Goal: Information Seeking & Learning: Learn about a topic

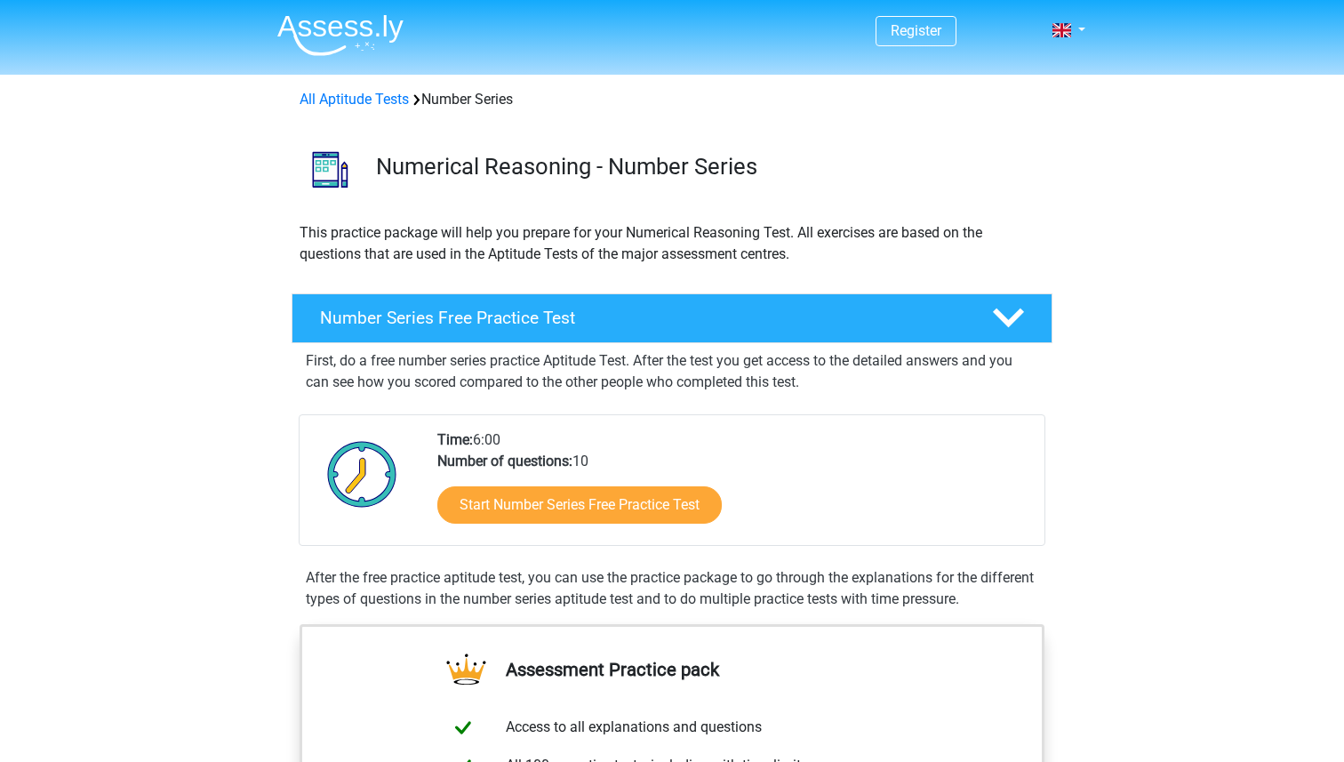
scroll to position [81, 0]
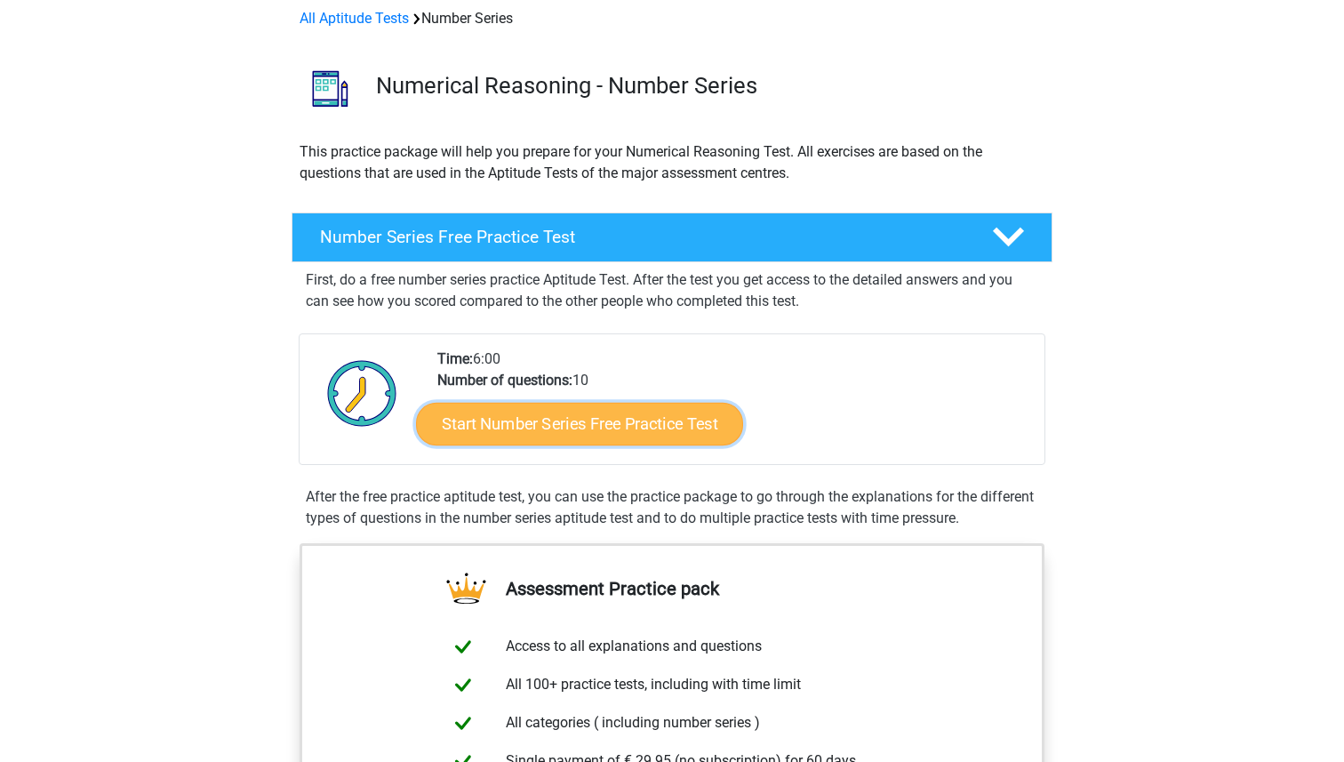
click at [684, 421] on link "Start Number Series Free Practice Test" at bounding box center [579, 423] width 327 height 43
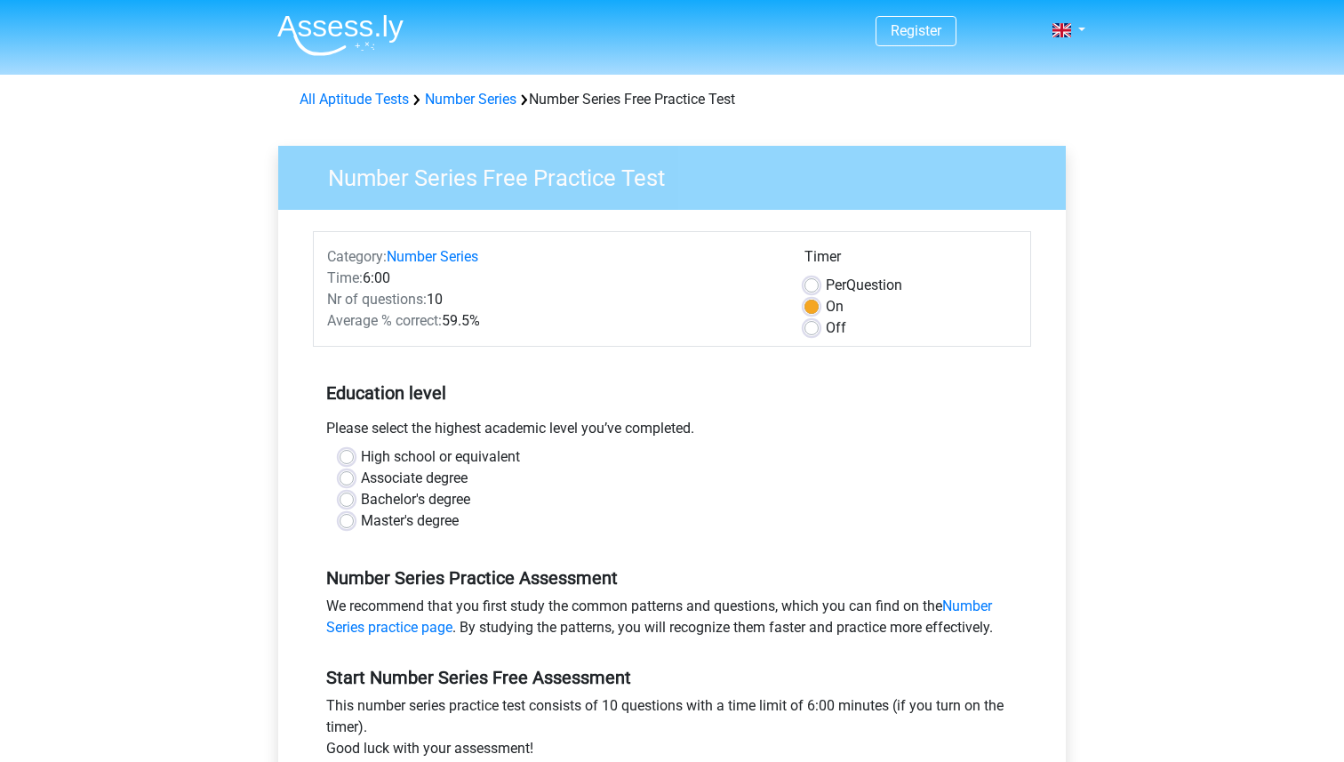
click at [433, 529] on label "Master's degree" at bounding box center [410, 520] width 98 height 21
click at [354, 528] on input "Master's degree" at bounding box center [347, 519] width 14 height 18
radio input "true"
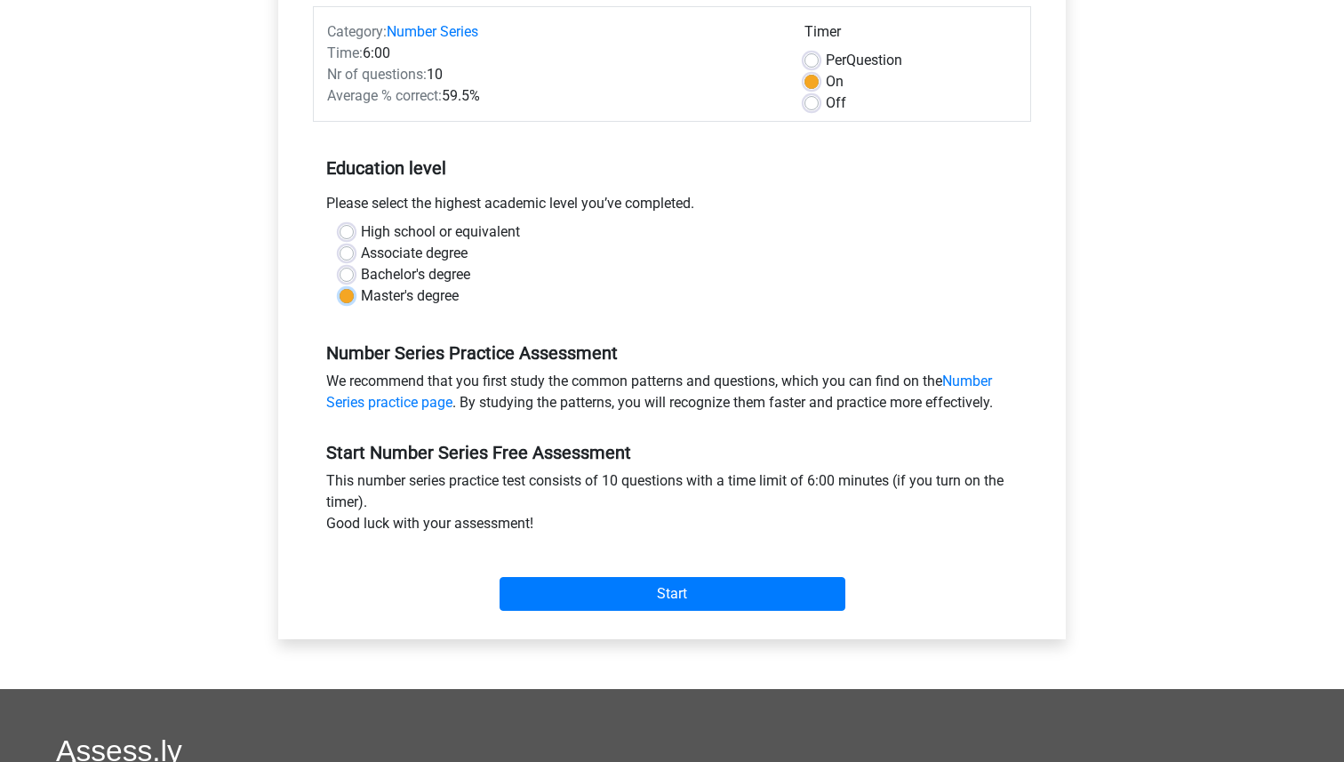
scroll to position [228, 0]
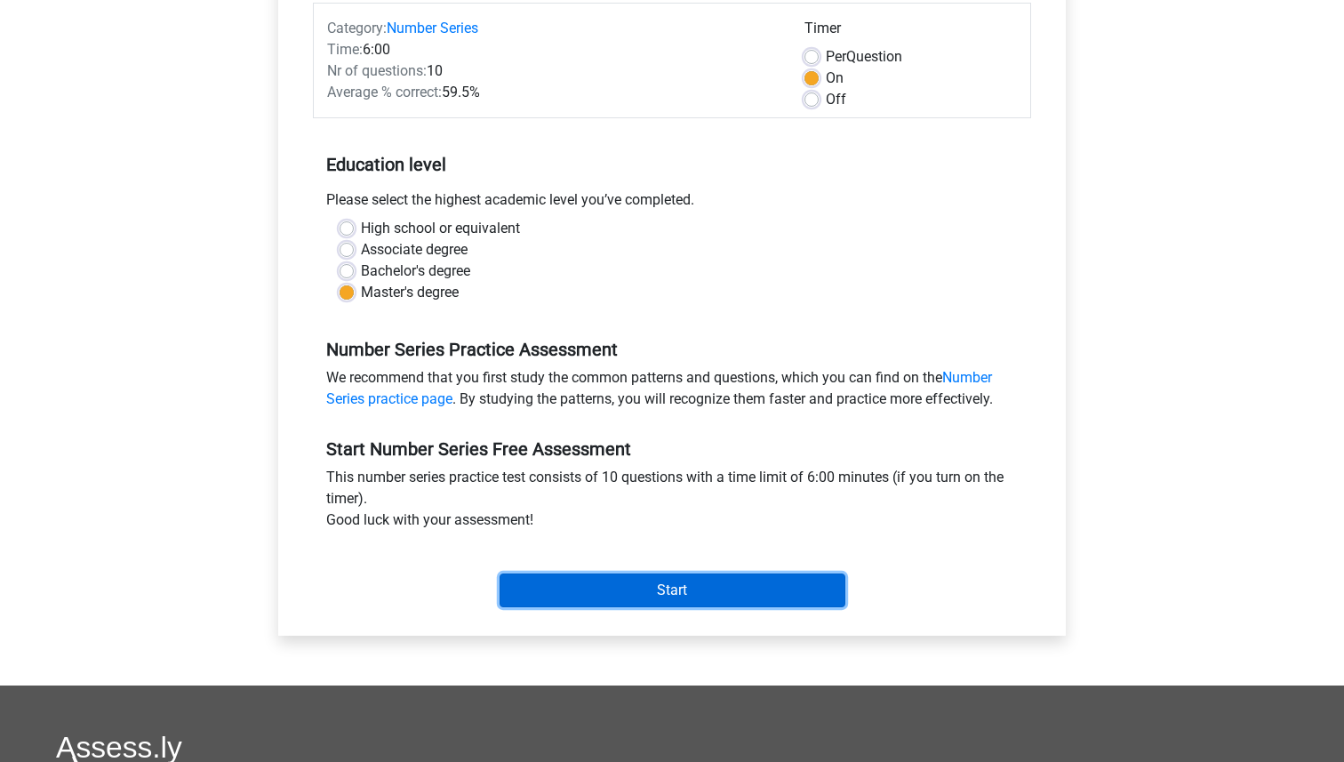
click at [628, 589] on input "Start" at bounding box center [673, 590] width 346 height 34
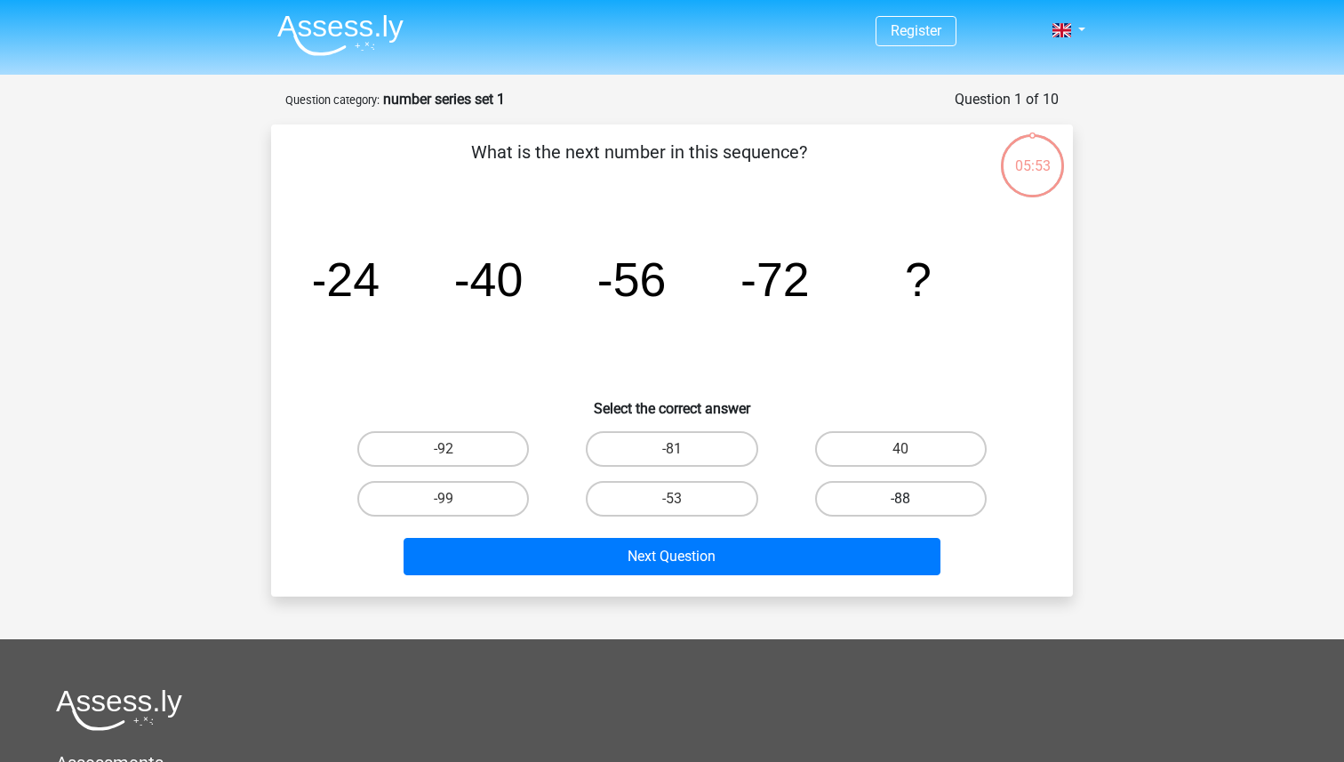
click at [883, 496] on label "-88" at bounding box center [901, 499] width 172 height 36
click at [900, 499] on input "-88" at bounding box center [906, 505] width 12 height 12
radio input "true"
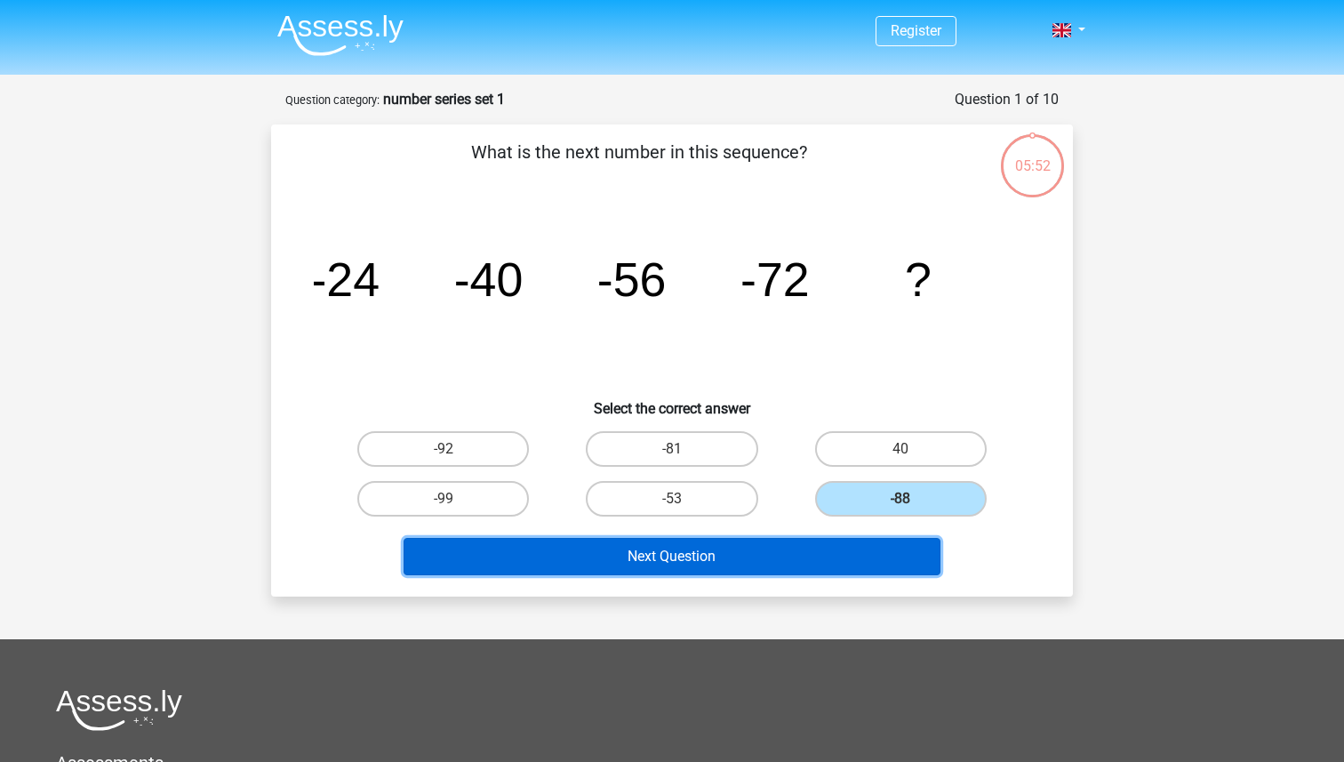
click at [831, 555] on button "Next Question" at bounding box center [673, 556] width 538 height 37
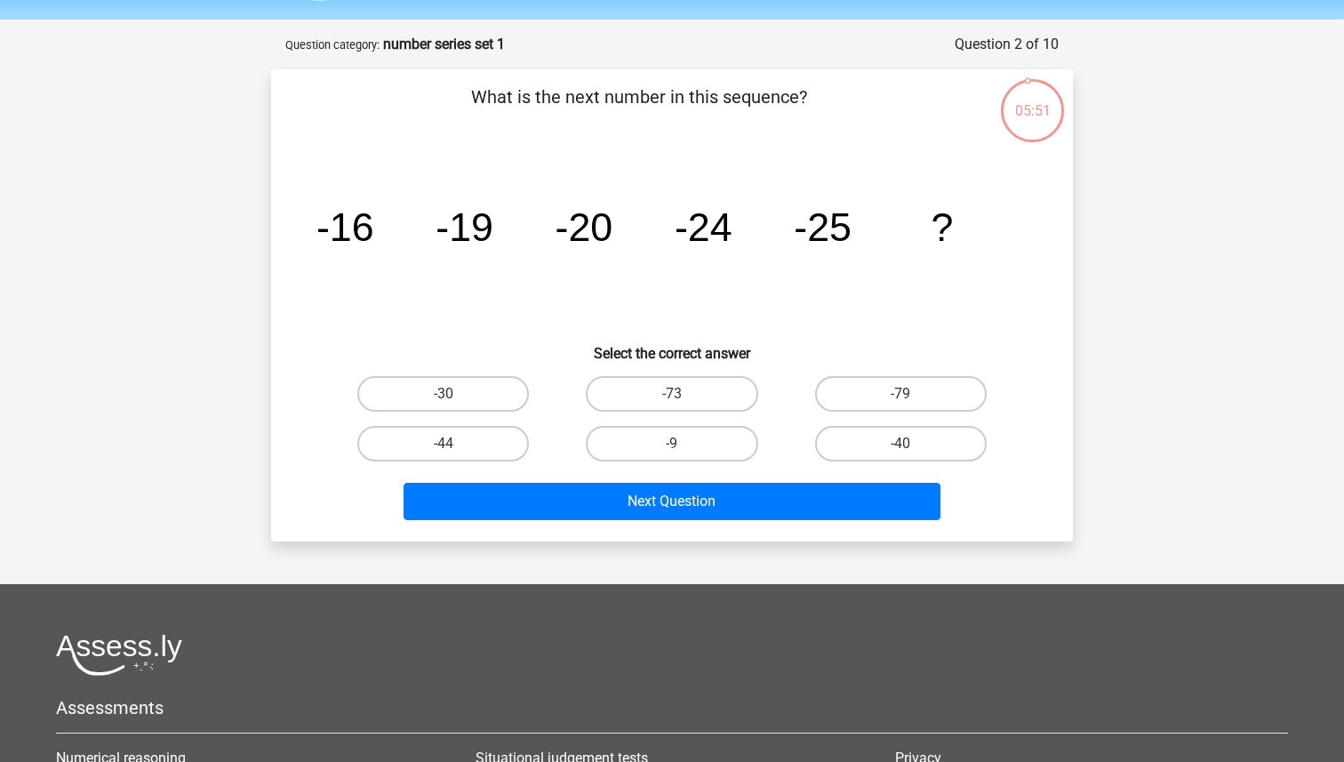
scroll to position [45, 0]
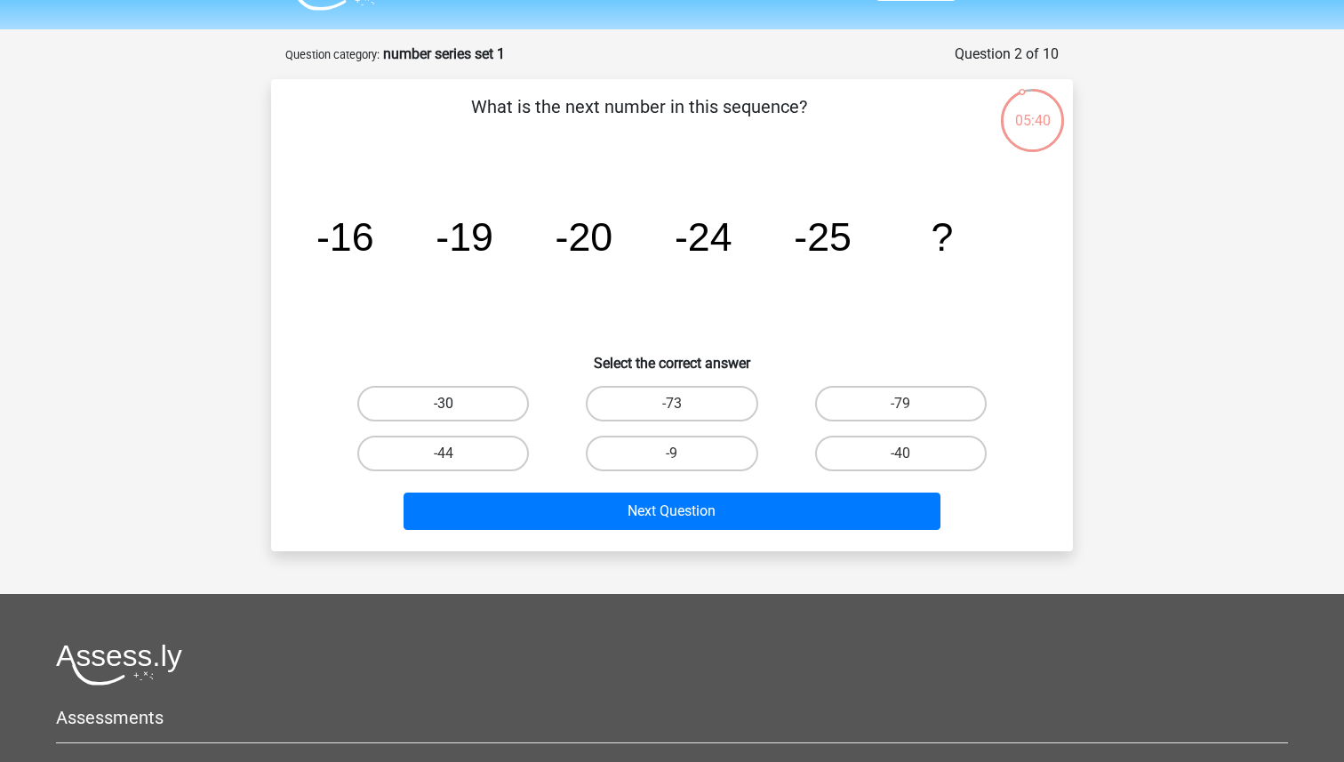
click at [486, 390] on label "-30" at bounding box center [443, 404] width 172 height 36
click at [455, 404] on input "-30" at bounding box center [450, 410] width 12 height 12
radio input "true"
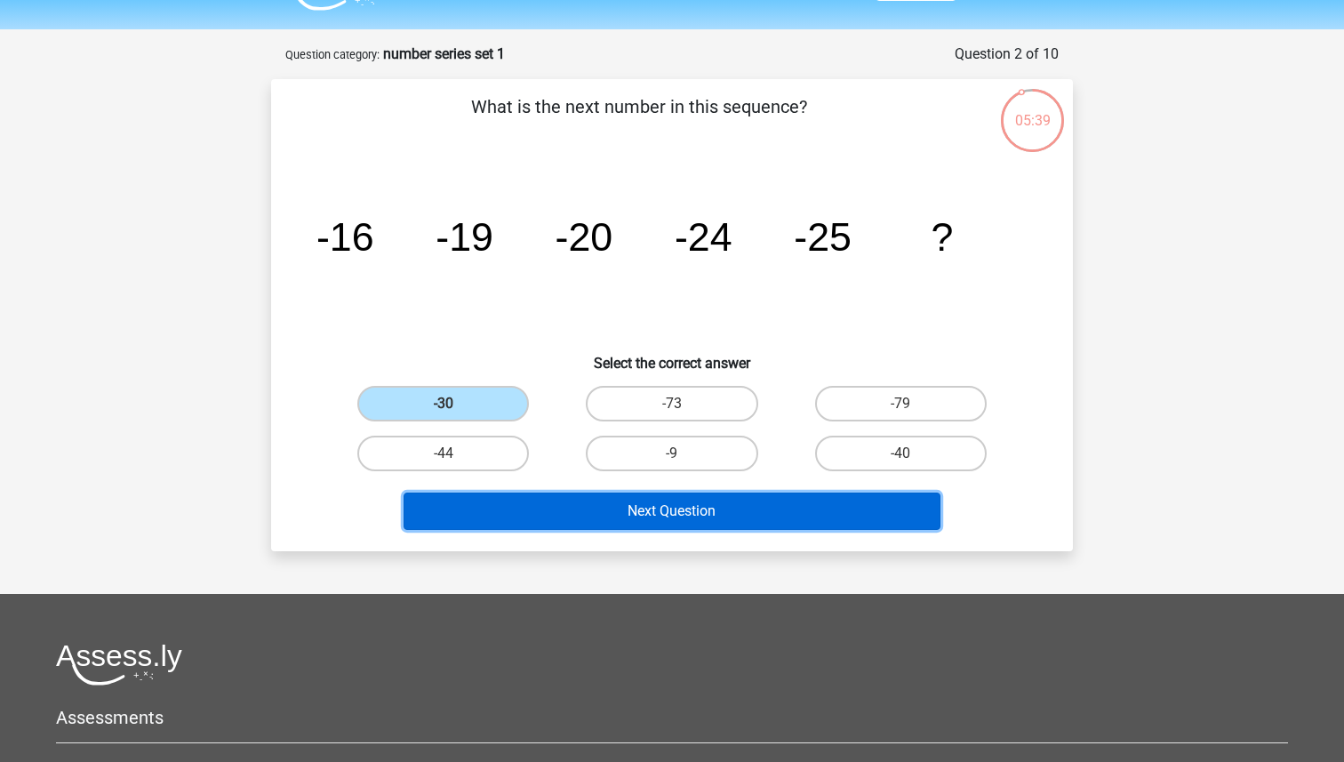
click at [596, 525] on button "Next Question" at bounding box center [673, 510] width 538 height 37
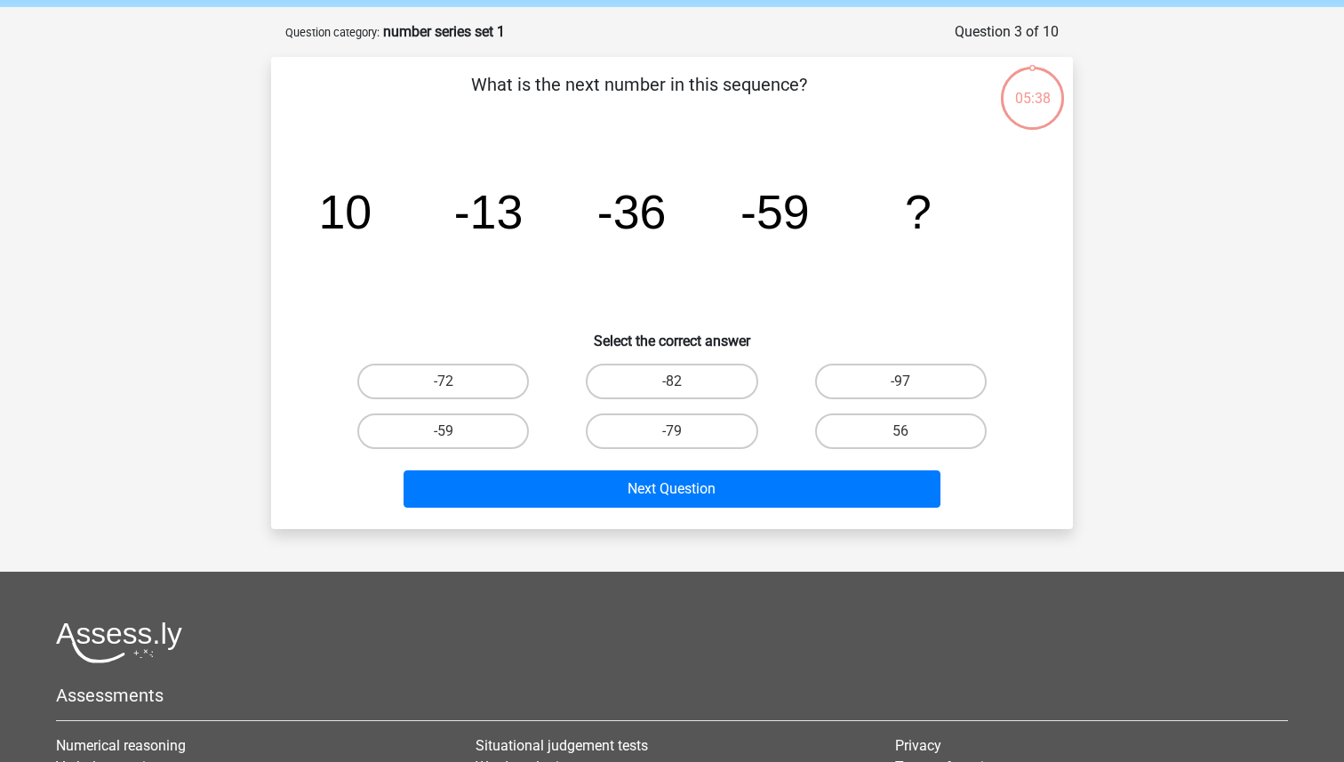
scroll to position [89, 0]
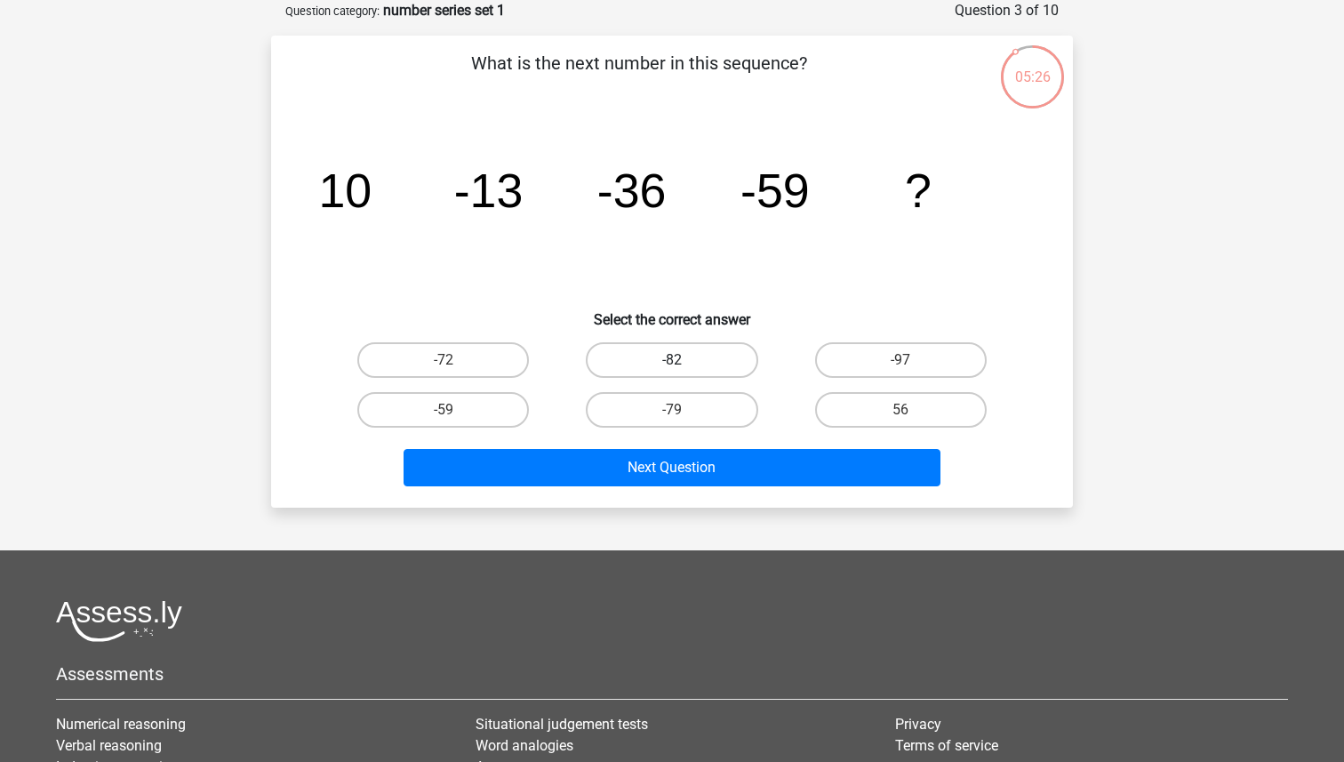
click at [709, 351] on label "-82" at bounding box center [672, 360] width 172 height 36
click at [684, 360] on input "-82" at bounding box center [678, 366] width 12 height 12
radio input "true"
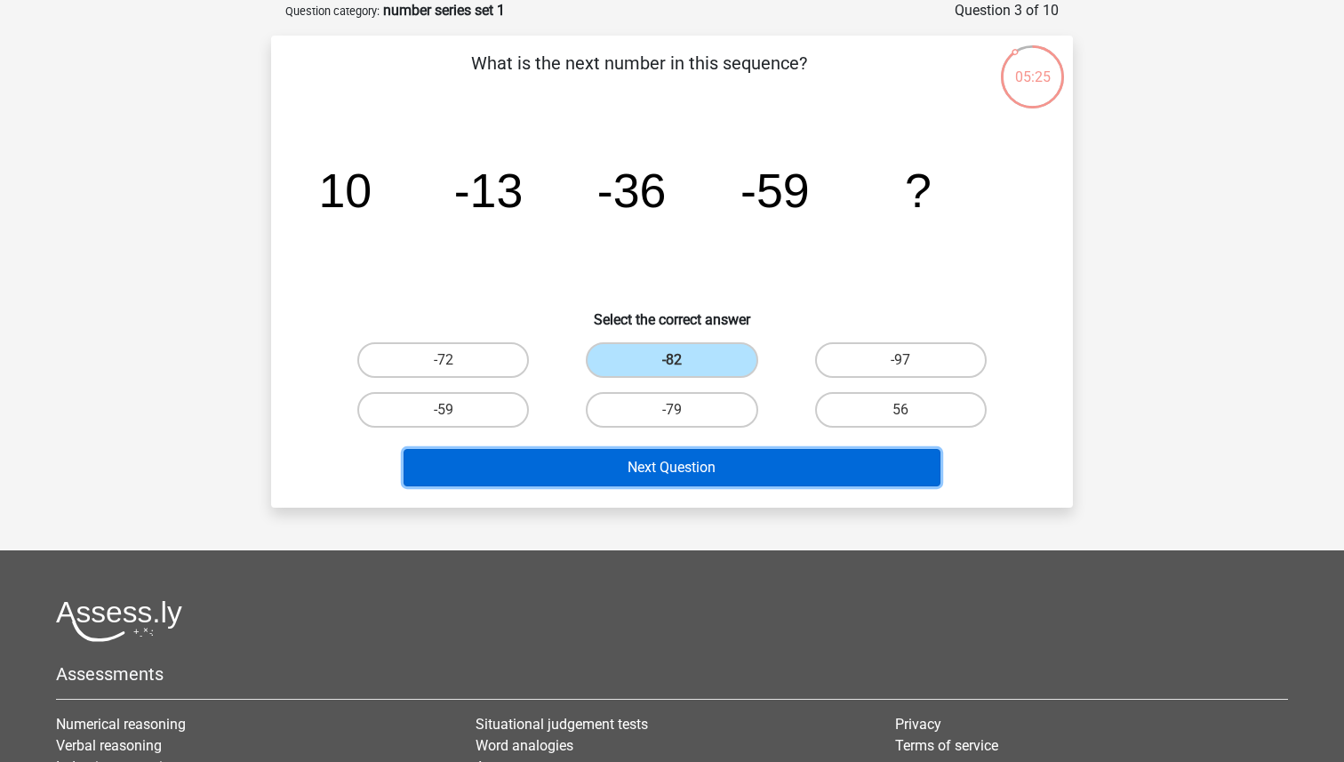
click at [699, 457] on button "Next Question" at bounding box center [673, 467] width 538 height 37
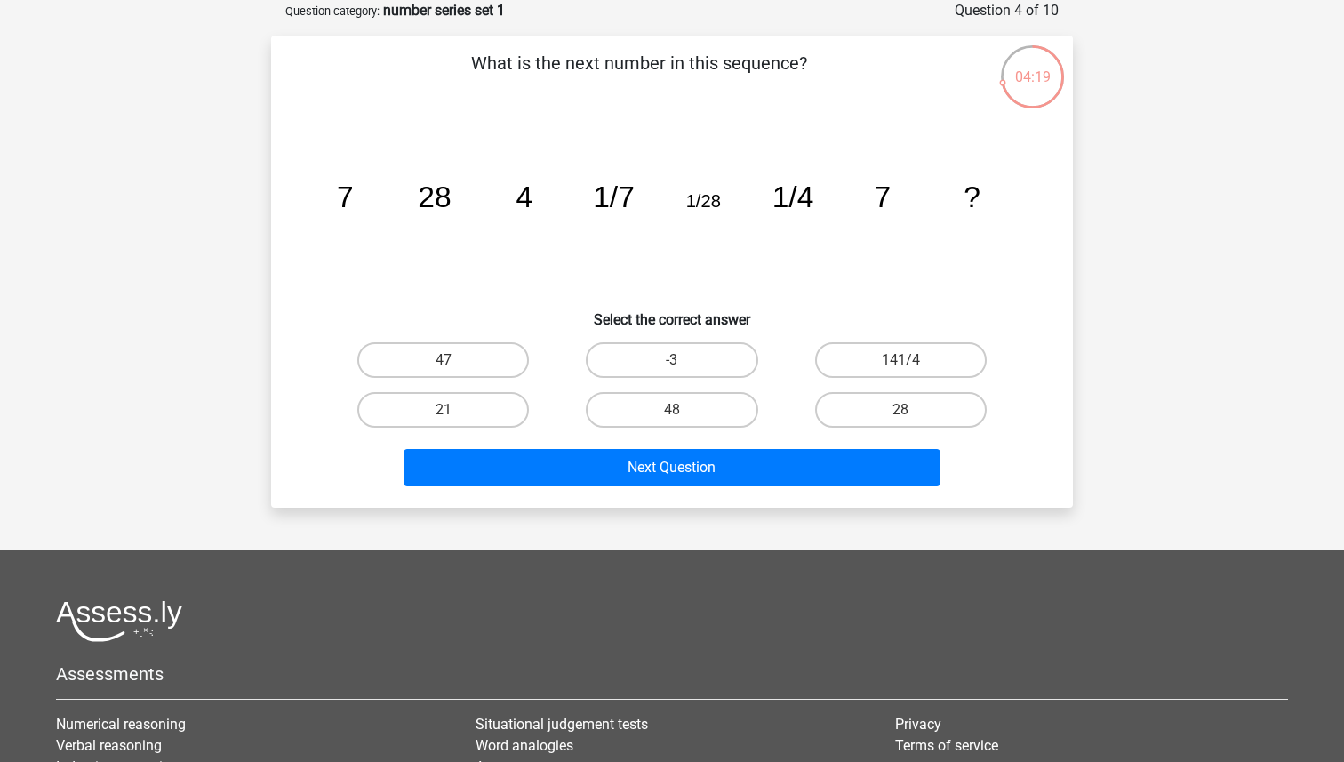
click at [901, 416] on input "28" at bounding box center [906, 416] width 12 height 12
radio input "true"
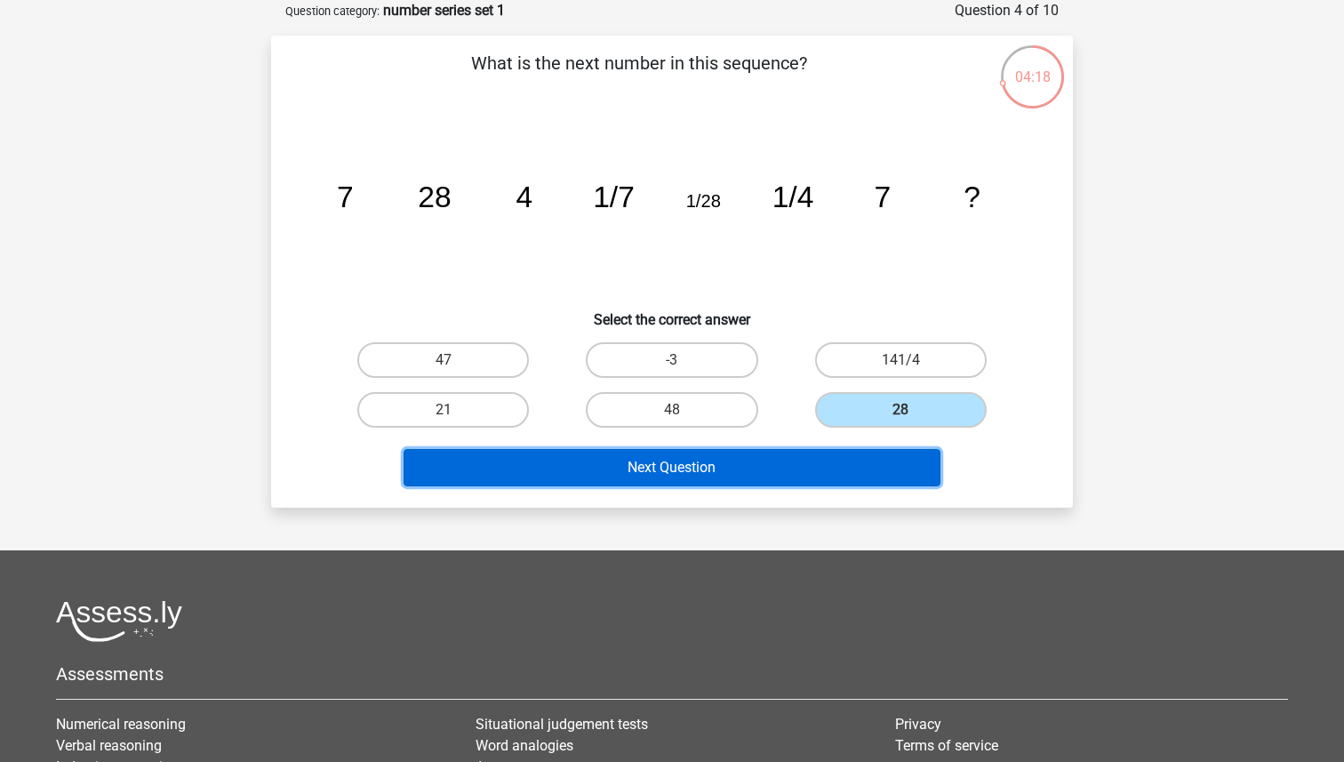
click at [845, 467] on button "Next Question" at bounding box center [673, 467] width 538 height 37
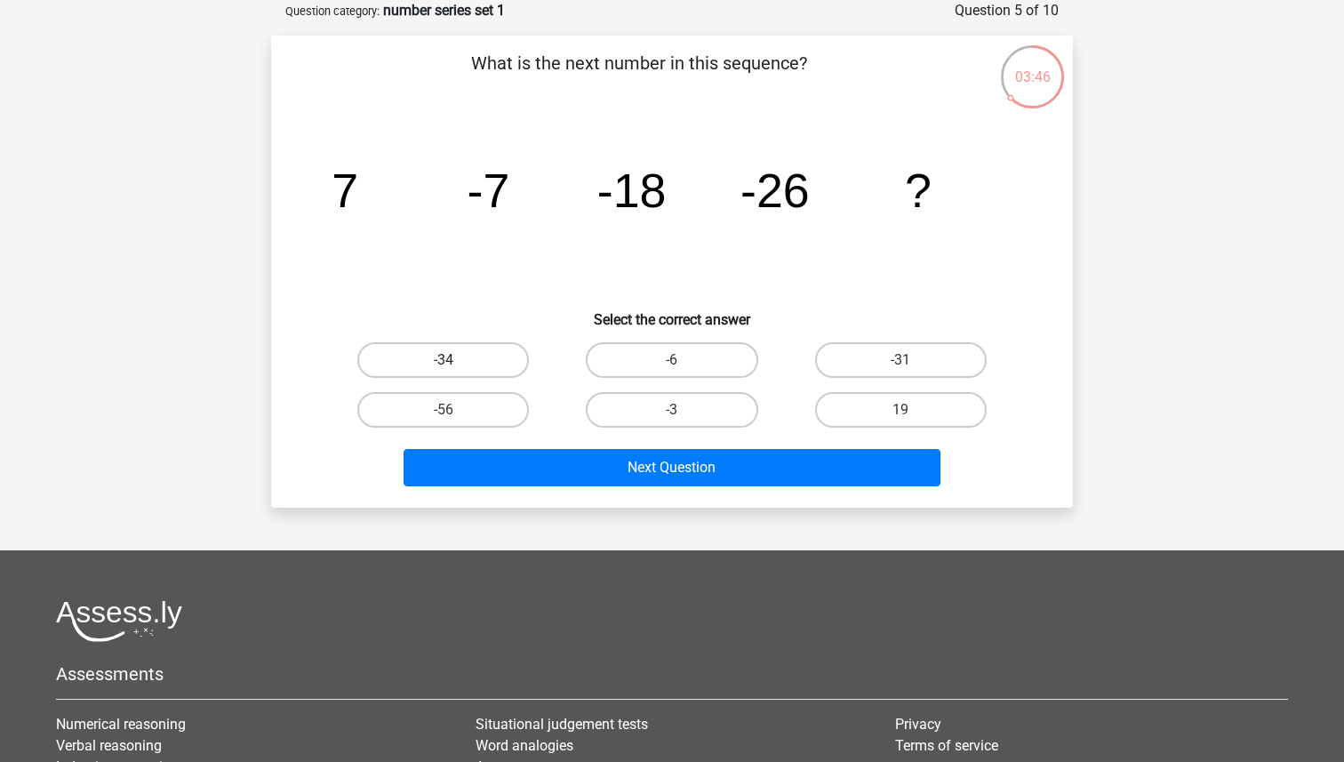
click at [478, 353] on label "-34" at bounding box center [443, 360] width 172 height 36
click at [455, 360] on input "-34" at bounding box center [450, 366] width 12 height 12
radio input "true"
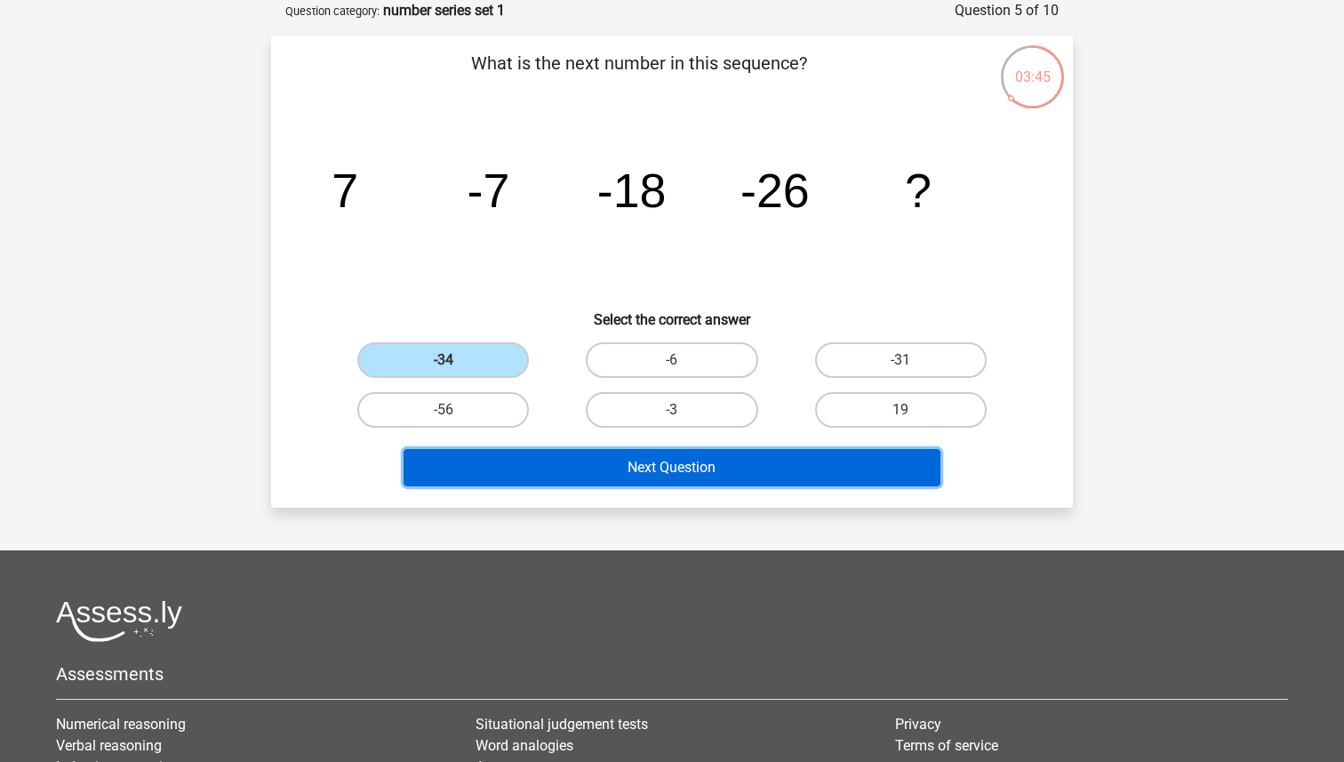
click at [689, 474] on button "Next Question" at bounding box center [673, 467] width 538 height 37
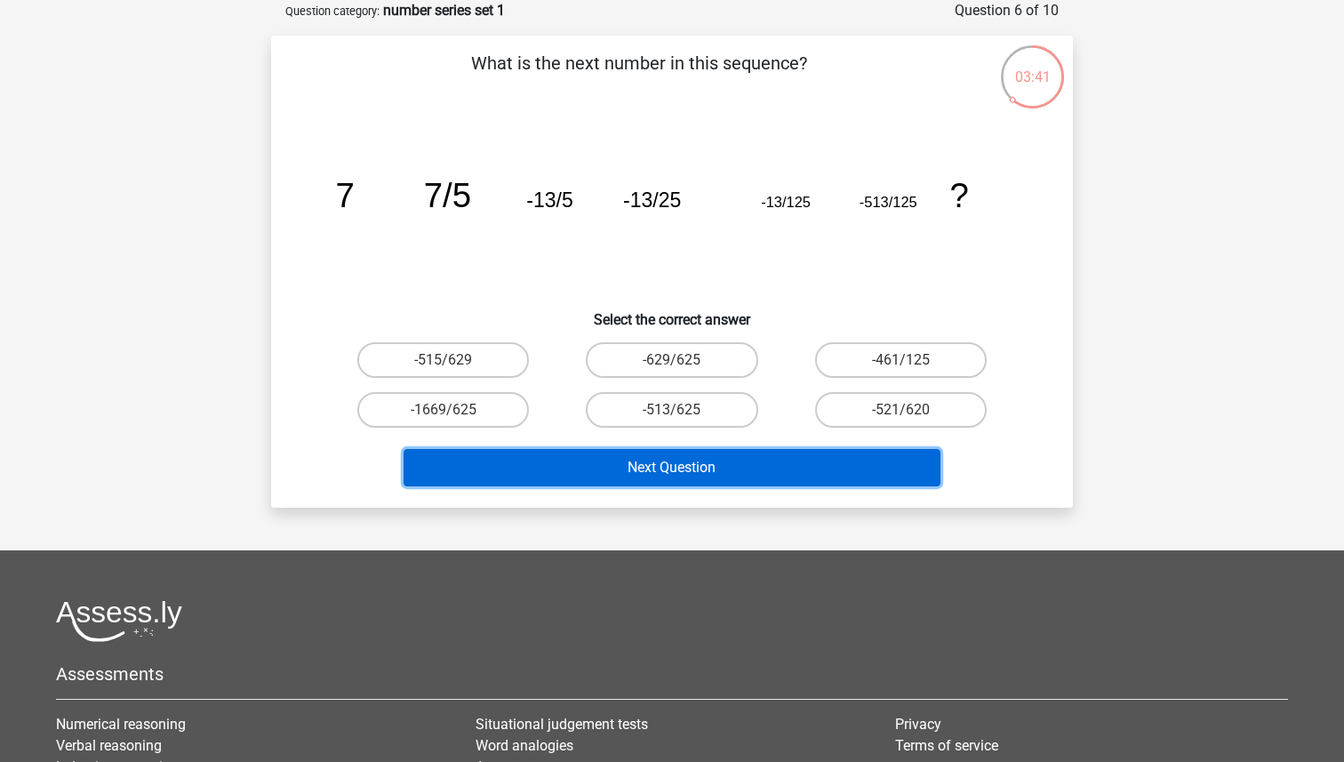
click at [725, 465] on button "Next Question" at bounding box center [673, 467] width 538 height 37
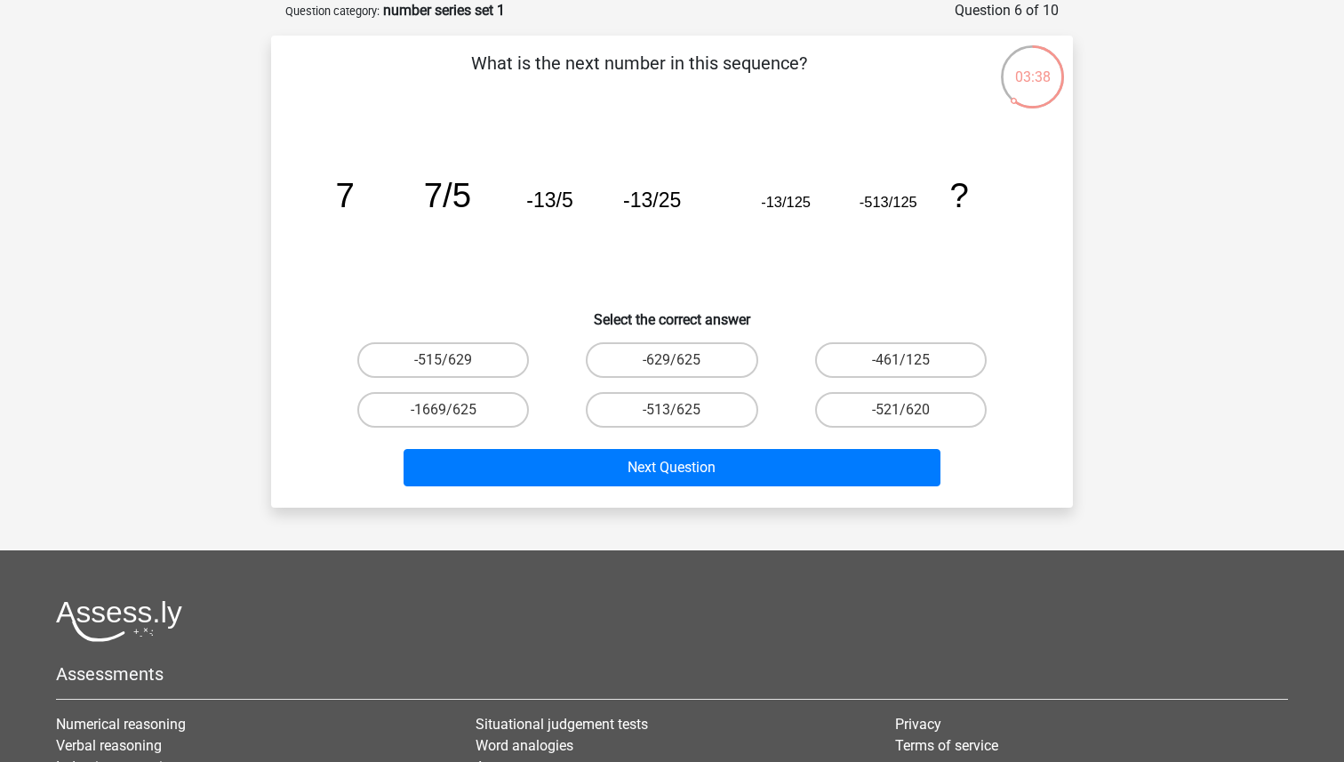
click at [565, 343] on div "-629/625" at bounding box center [671, 360] width 214 height 36
click at [625, 412] on label "-513/625" at bounding box center [672, 410] width 172 height 36
click at [672, 412] on input "-513/625" at bounding box center [678, 416] width 12 height 12
radio input "true"
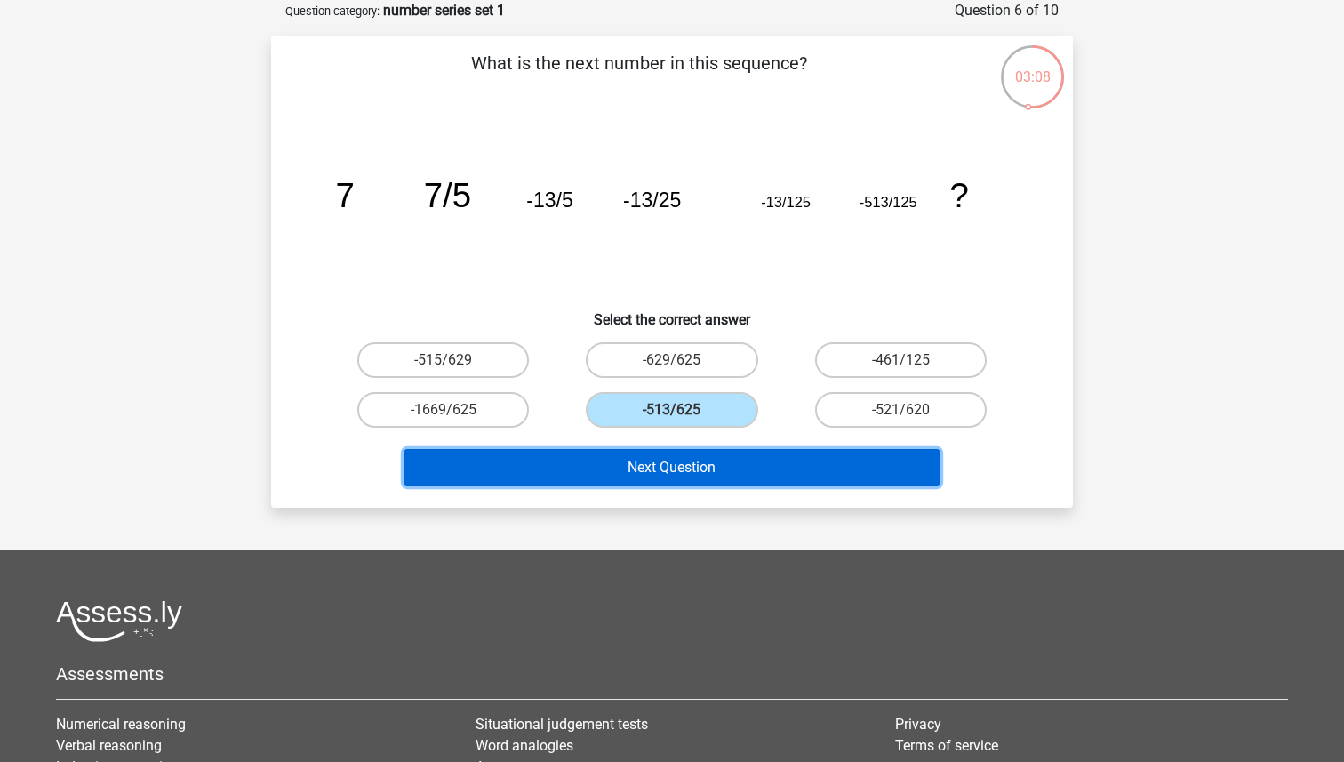
drag, startPoint x: 651, startPoint y: 465, endPoint x: 675, endPoint y: 435, distance: 38.6
click at [675, 435] on div "Next Question" at bounding box center [672, 464] width 745 height 59
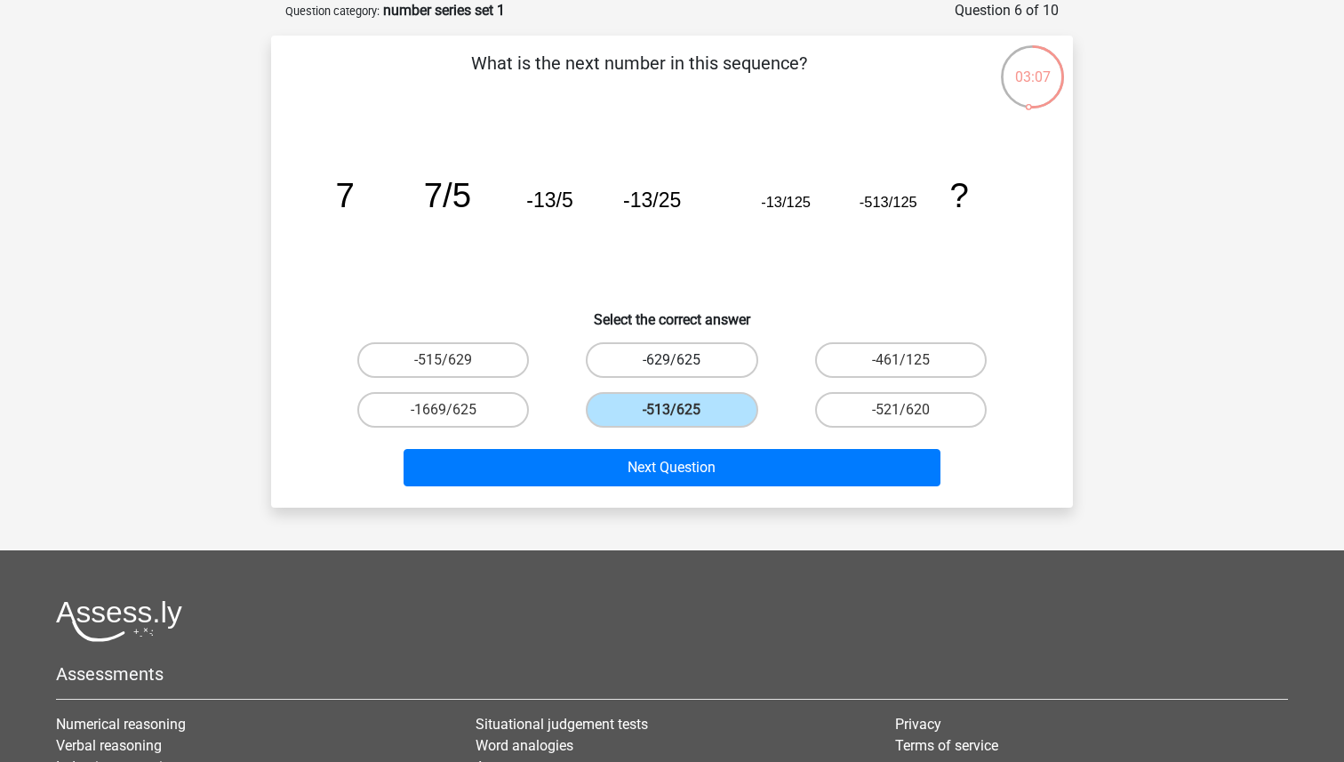
click at [677, 350] on label "-629/625" at bounding box center [672, 360] width 172 height 36
click at [677, 360] on input "-629/625" at bounding box center [678, 366] width 12 height 12
radio input "true"
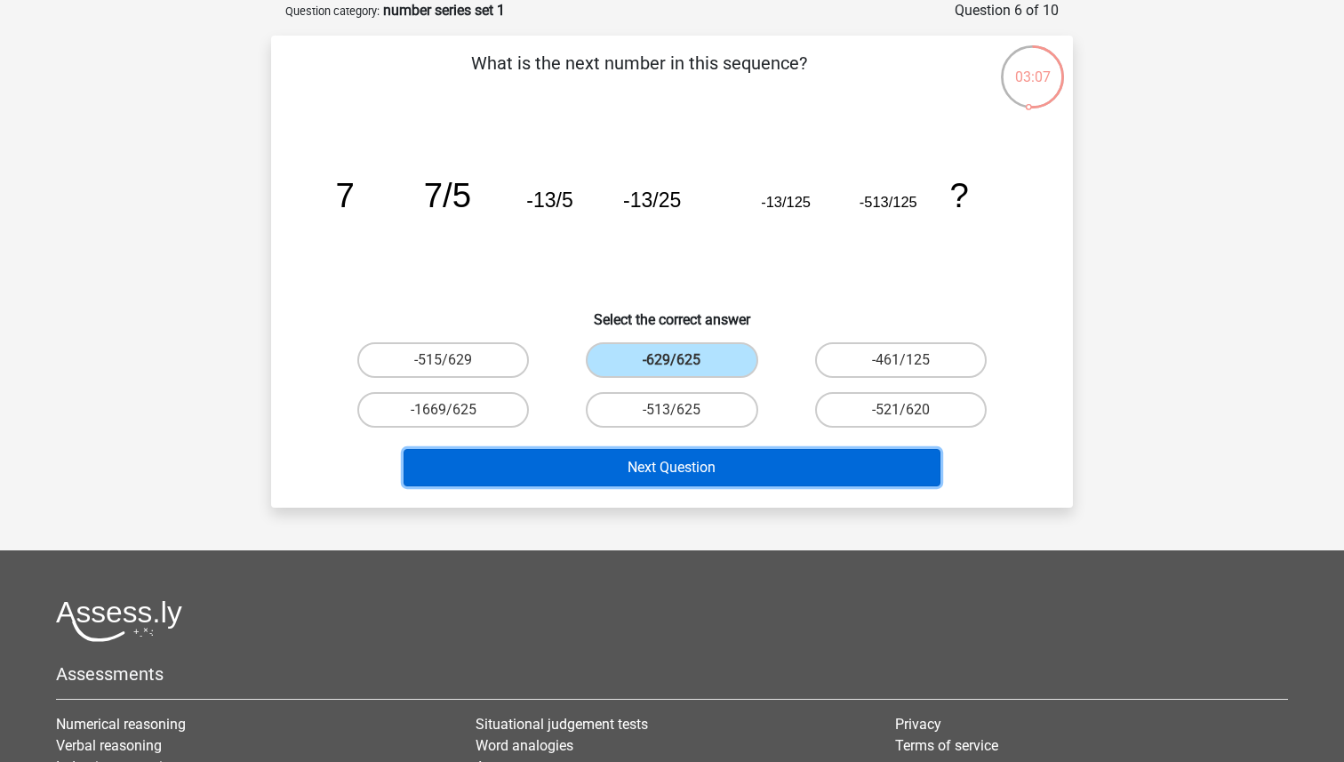
click at [676, 459] on button "Next Question" at bounding box center [673, 467] width 538 height 37
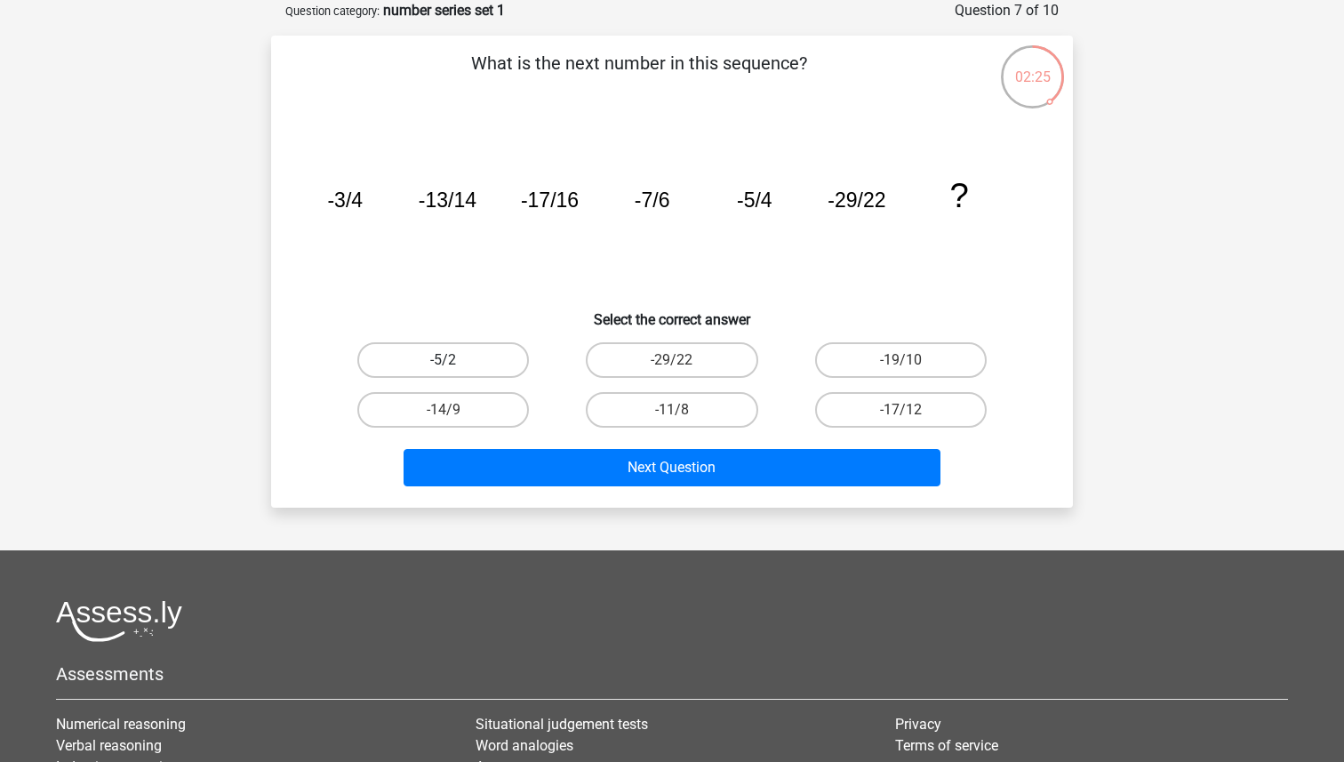
click at [495, 362] on label "-5/2" at bounding box center [443, 360] width 172 height 36
click at [455, 362] on input "-5/2" at bounding box center [450, 366] width 12 height 12
radio input "true"
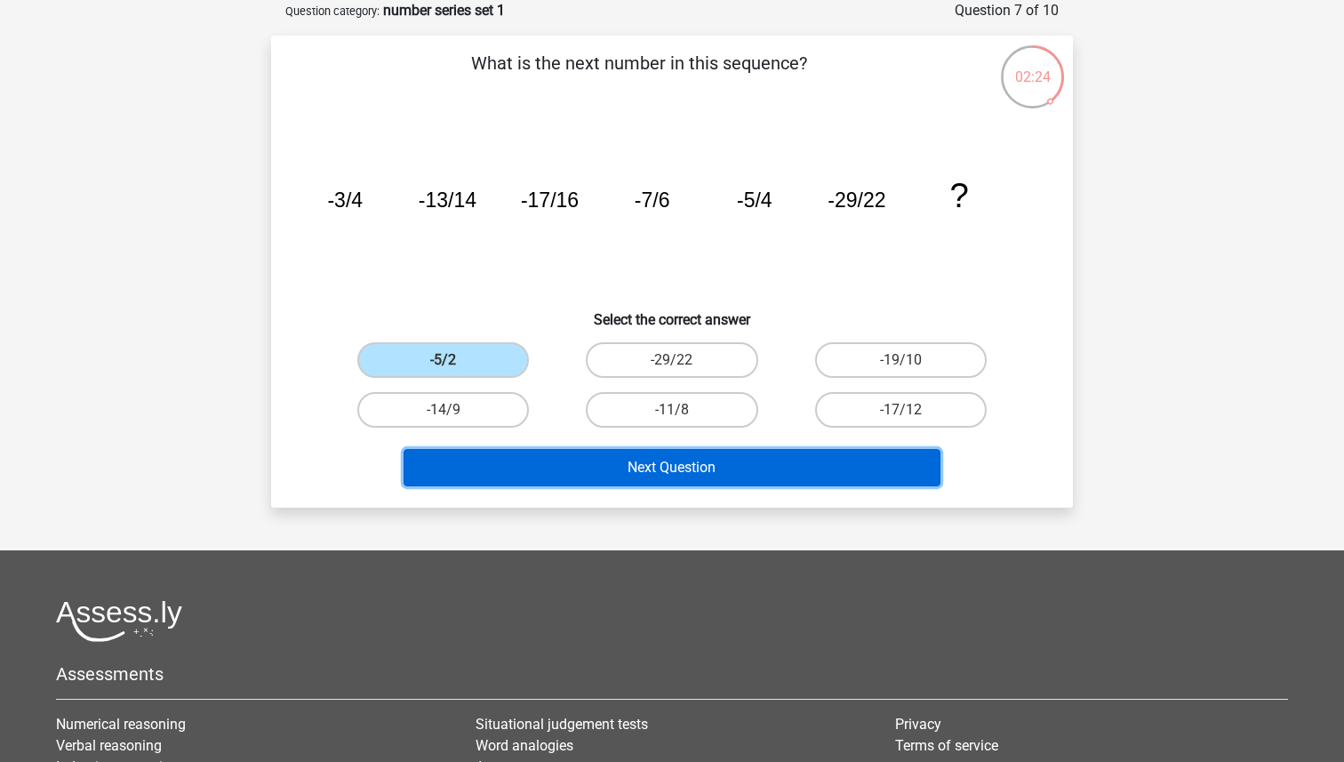
click at [626, 473] on button "Next Question" at bounding box center [673, 467] width 538 height 37
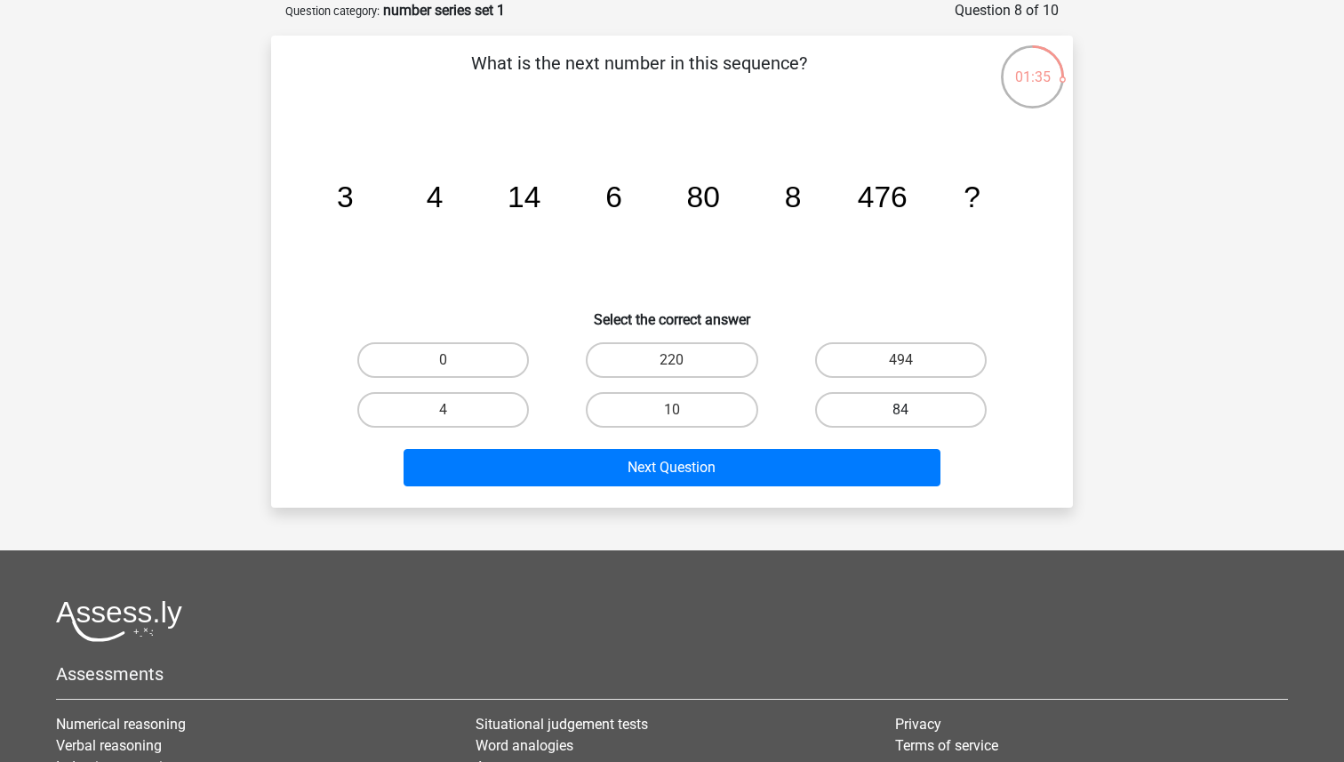
click at [859, 413] on label "84" at bounding box center [901, 410] width 172 height 36
click at [900, 413] on input "84" at bounding box center [906, 416] width 12 height 12
radio input "true"
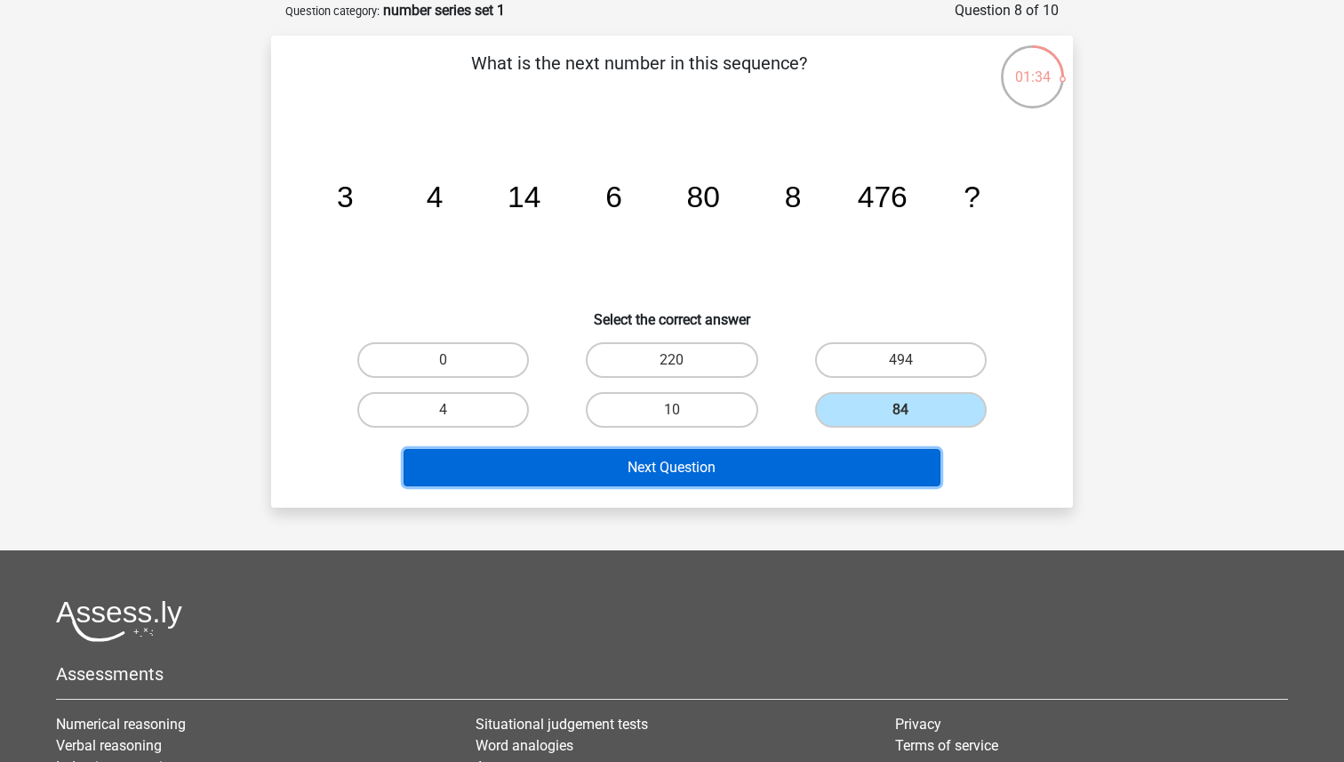
click at [826, 481] on button "Next Question" at bounding box center [673, 467] width 538 height 37
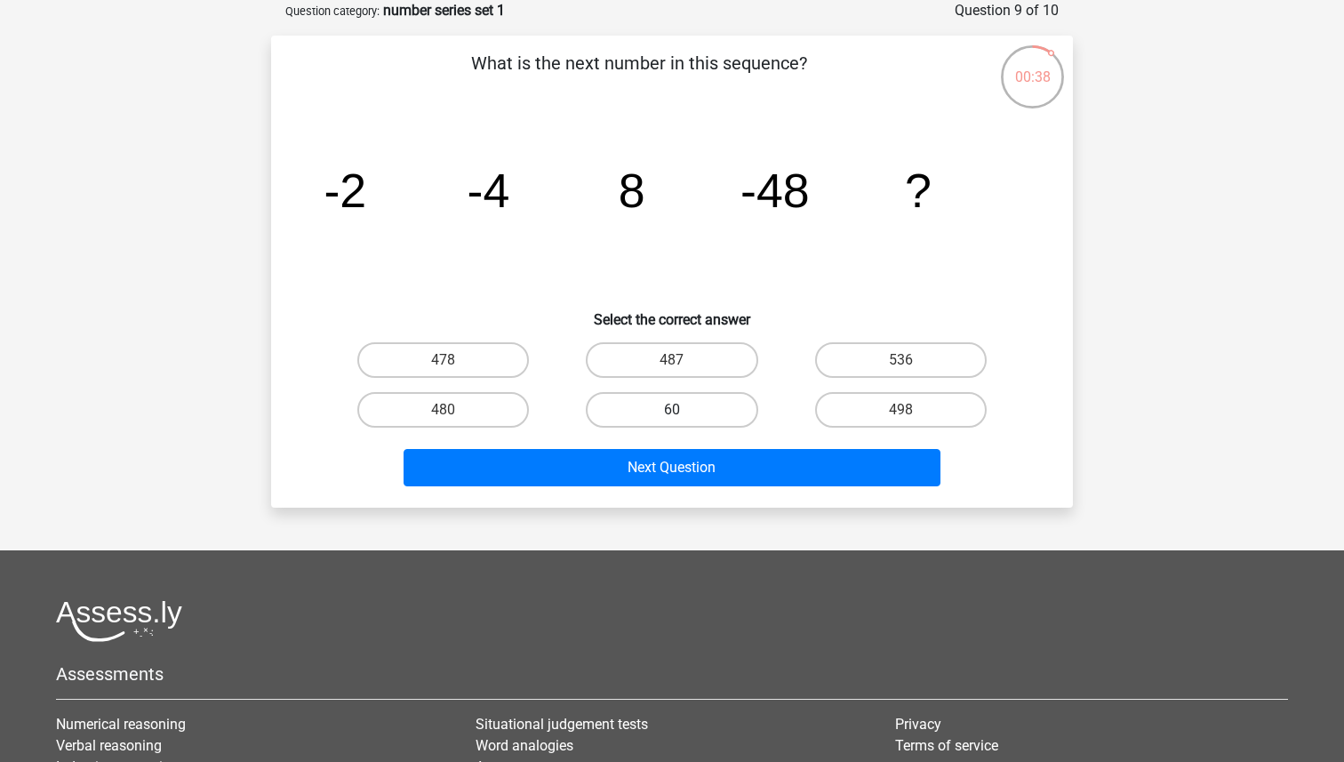
click at [729, 407] on label "60" at bounding box center [672, 410] width 172 height 36
click at [684, 410] on input "60" at bounding box center [678, 416] width 12 height 12
radio input "true"
click at [485, 346] on label "478" at bounding box center [443, 360] width 172 height 36
click at [455, 360] on input "478" at bounding box center [450, 366] width 12 height 12
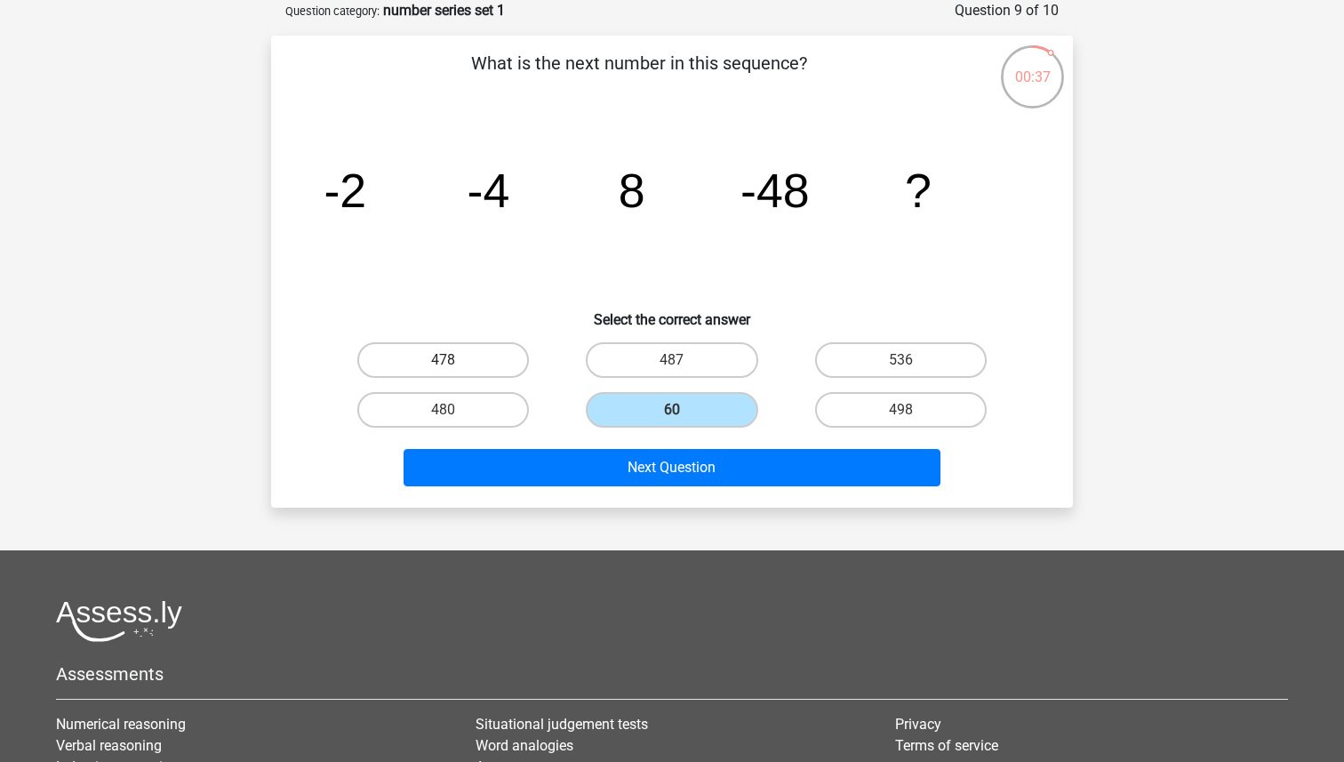
radio input "true"
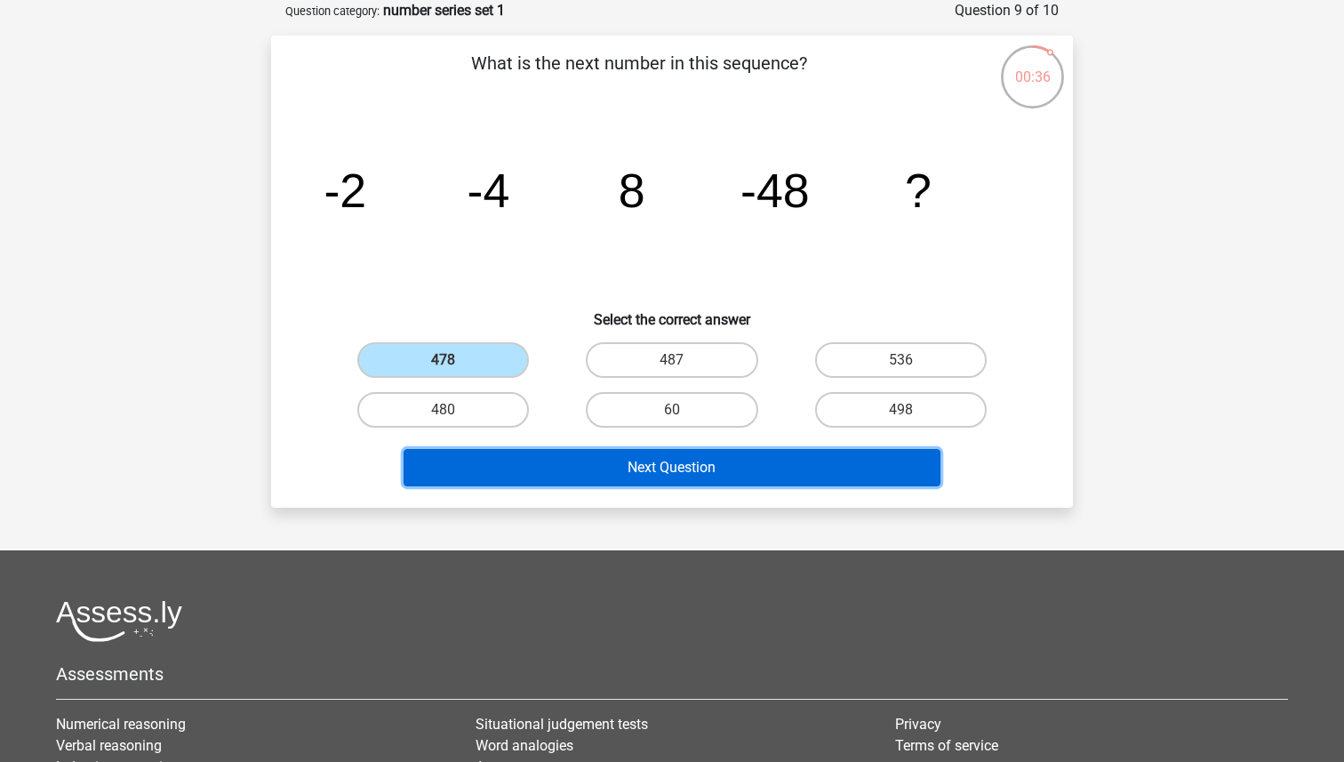
click at [554, 474] on button "Next Question" at bounding box center [673, 467] width 538 height 37
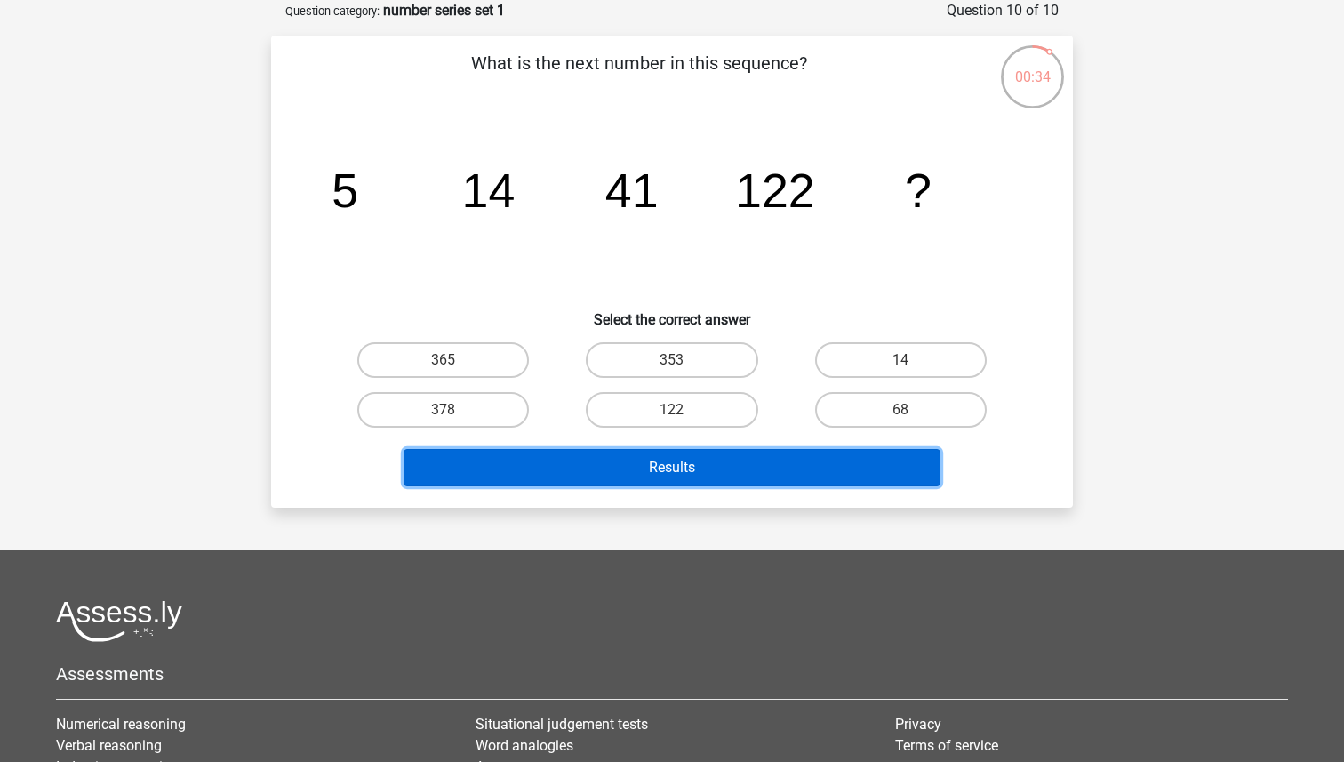
click at [678, 467] on button "Results" at bounding box center [673, 467] width 538 height 37
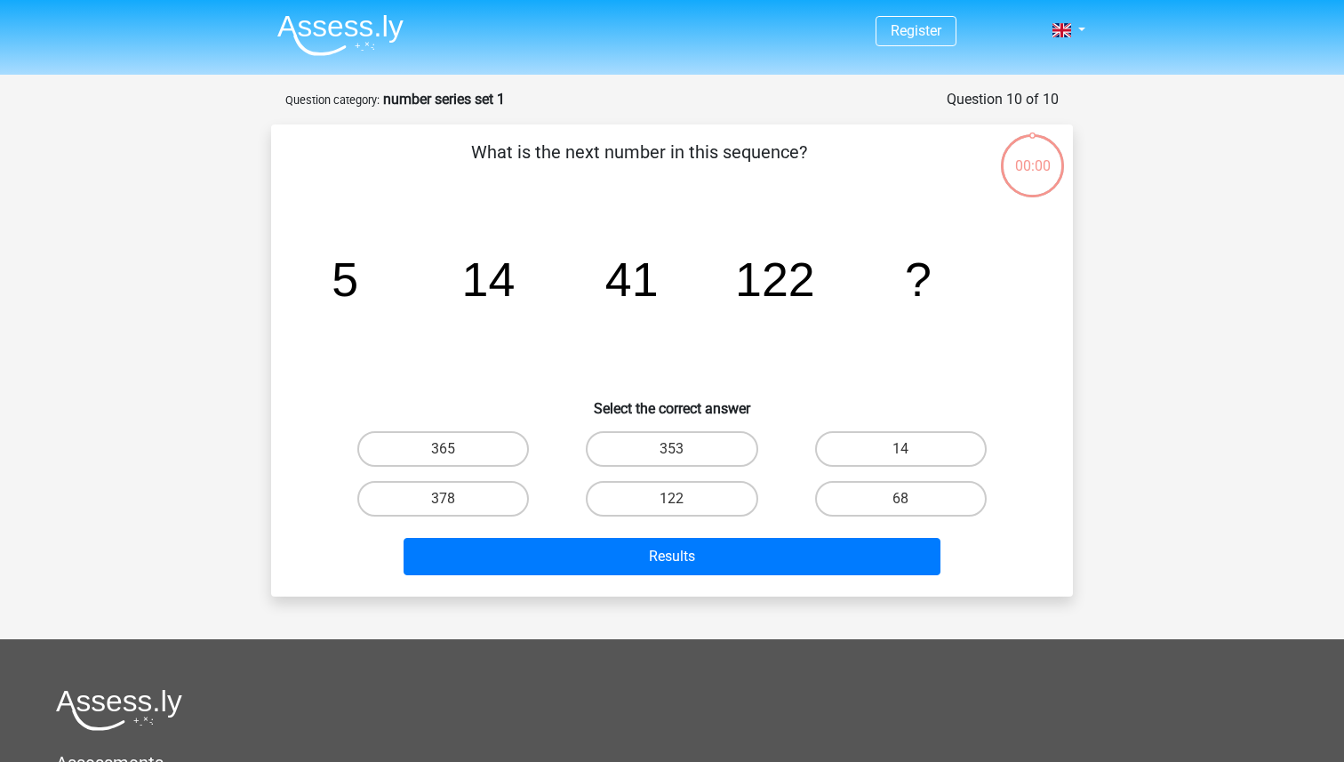
scroll to position [89, 0]
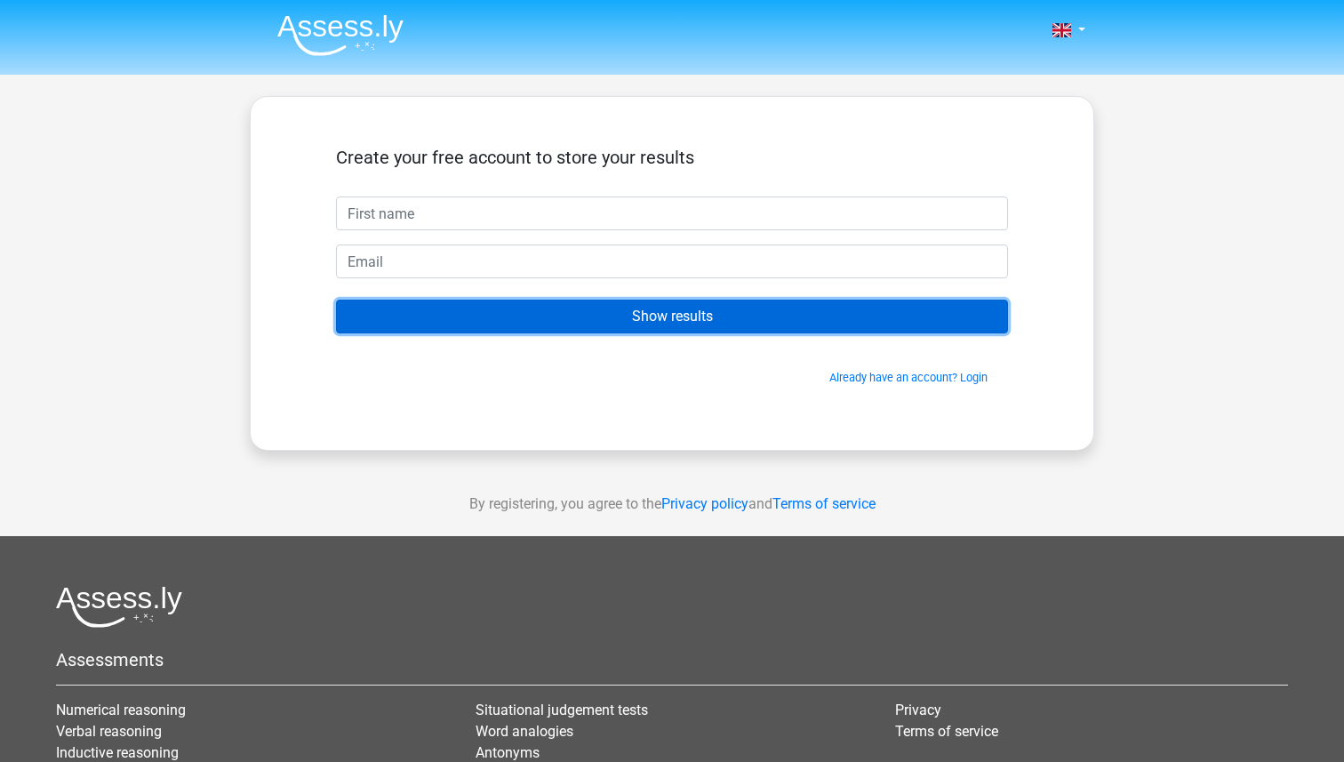
click at [581, 324] on input "Show results" at bounding box center [672, 317] width 672 height 34
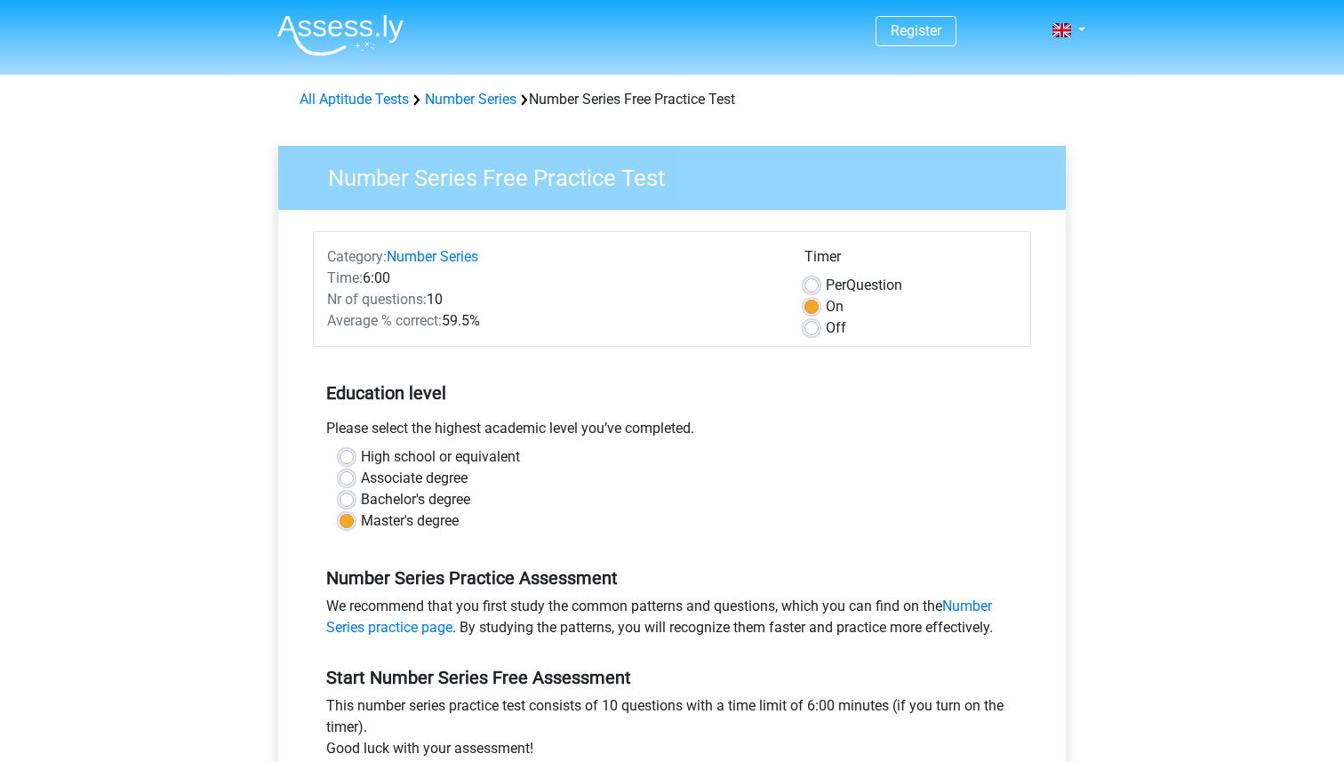
scroll to position [228, 0]
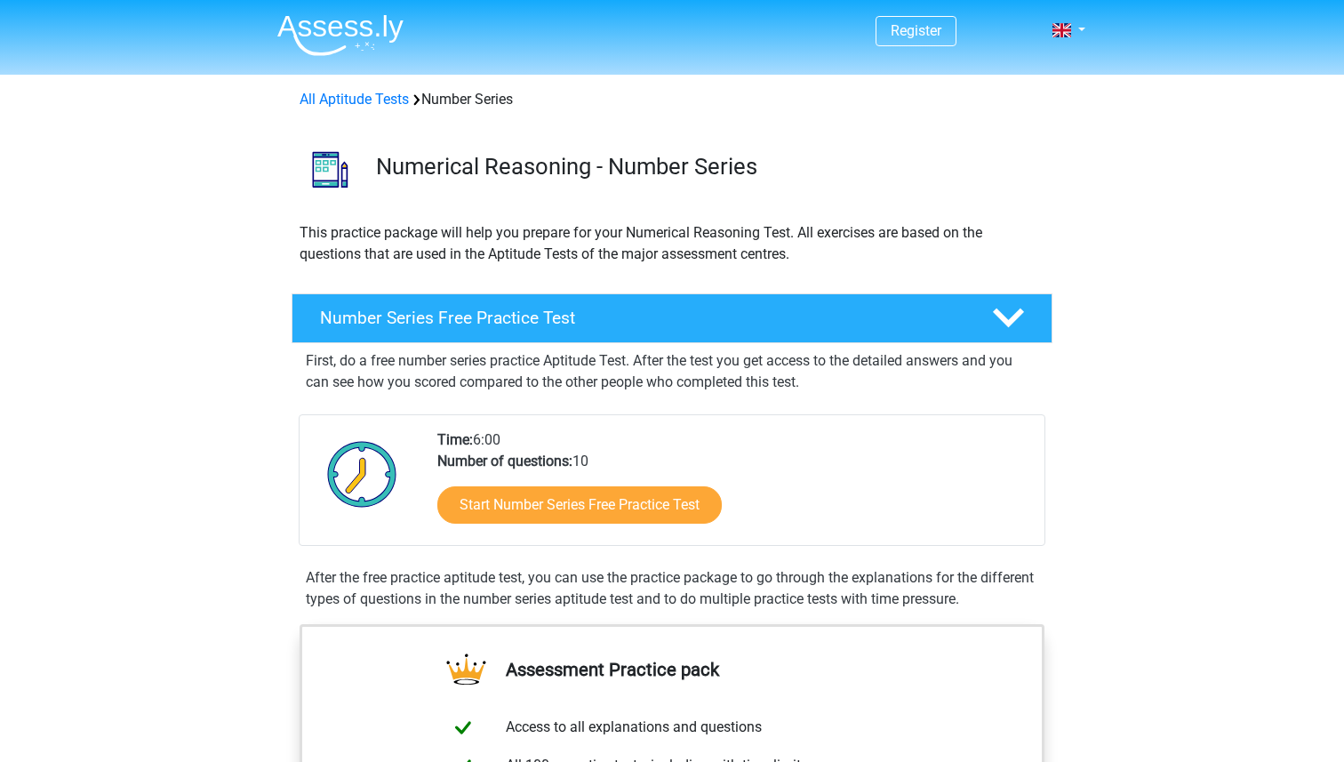
scroll to position [81, 0]
